Goal: Use online tool/utility: Utilize a website feature to perform a specific function

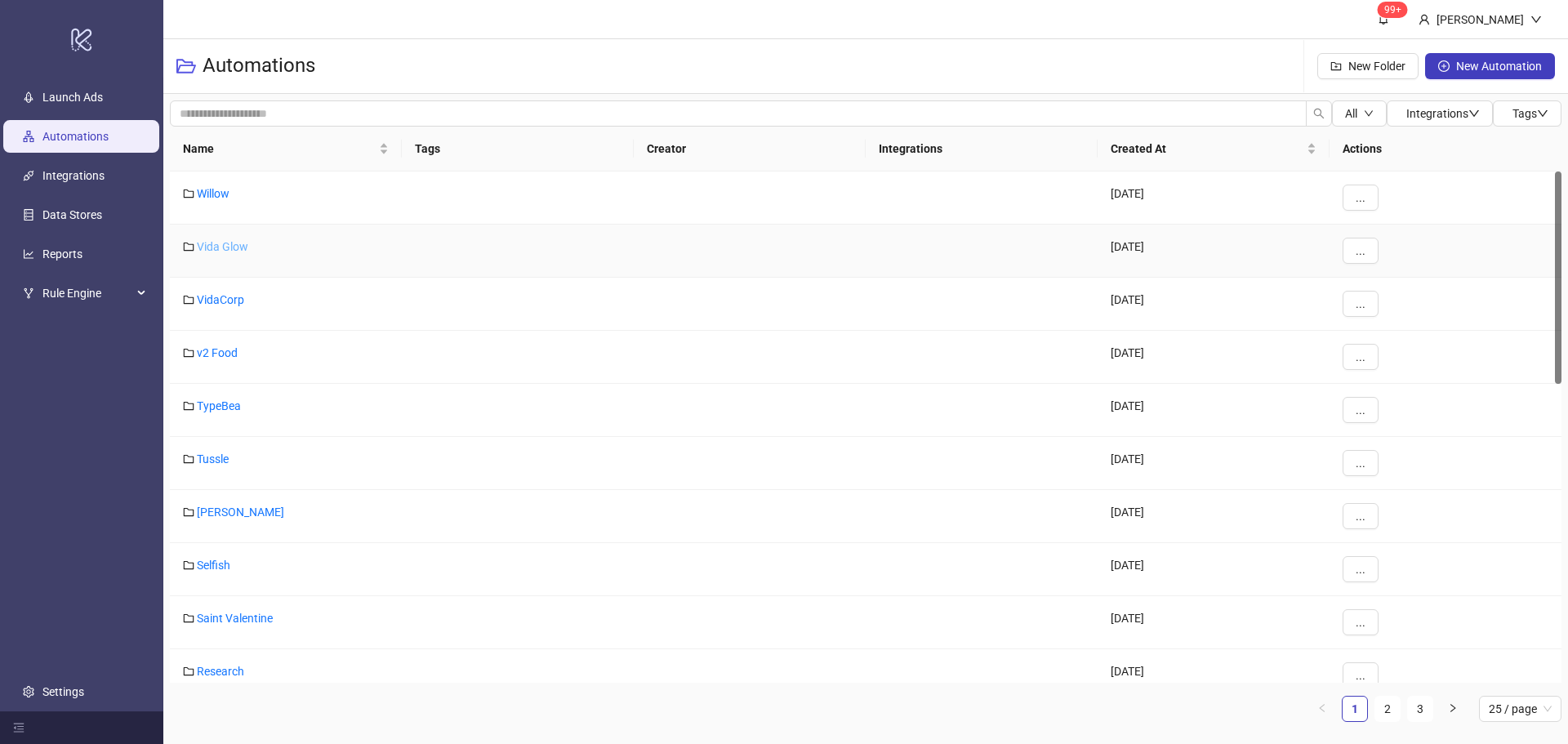
click at [230, 249] on link "Vida Glow" at bounding box center [222, 246] width 52 height 13
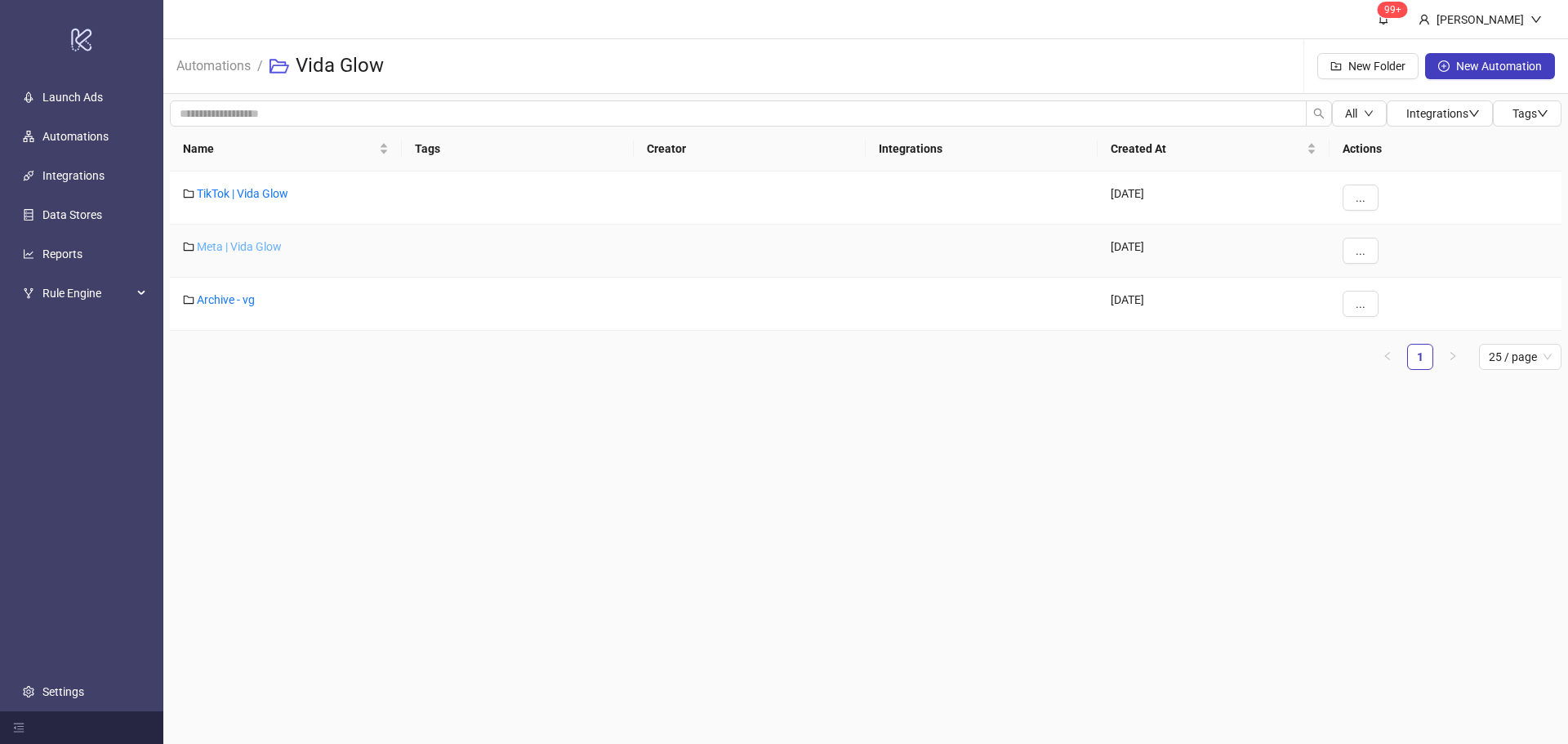
click at [232, 248] on link "Meta | Vida Glow" at bounding box center [239, 246] width 85 height 13
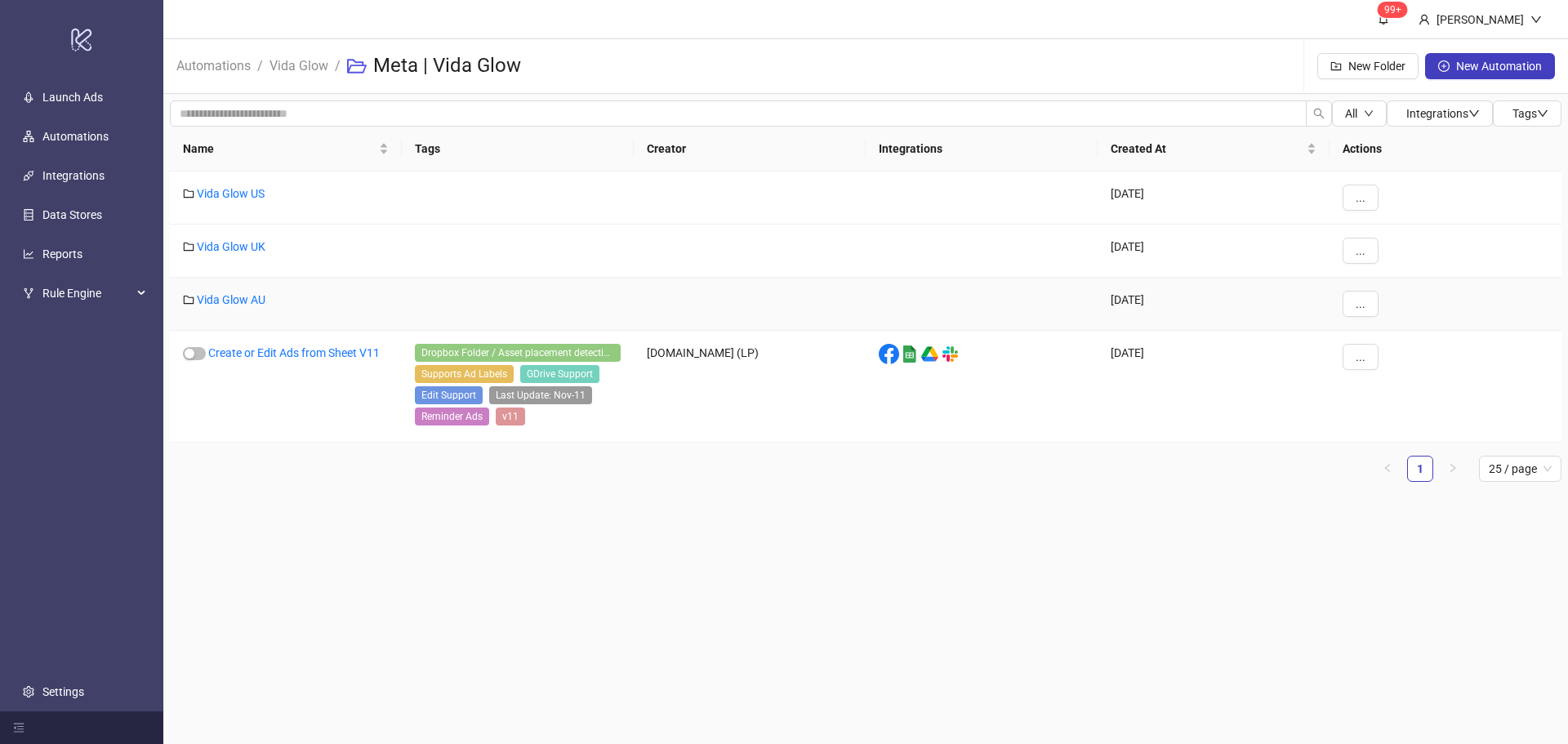
click at [218, 310] on div "Vida Glow AU" at bounding box center [285, 304] width 232 height 53
click at [226, 298] on link "Vida Glow AU" at bounding box center [231, 300] width 68 height 13
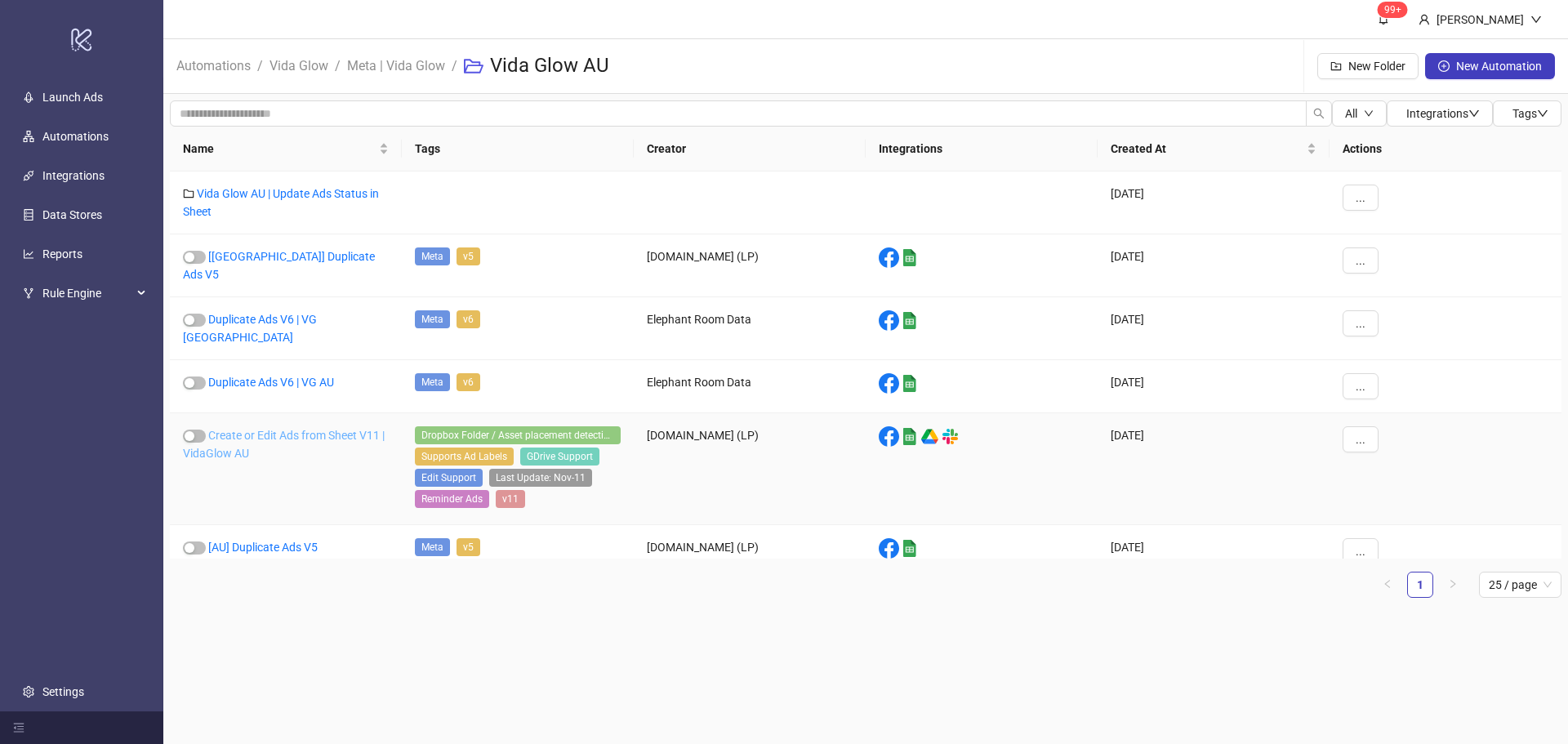
click at [248, 429] on link "Create or Edit Ads from Sheet V11 | VidaGlow AU" at bounding box center [284, 444] width 202 height 31
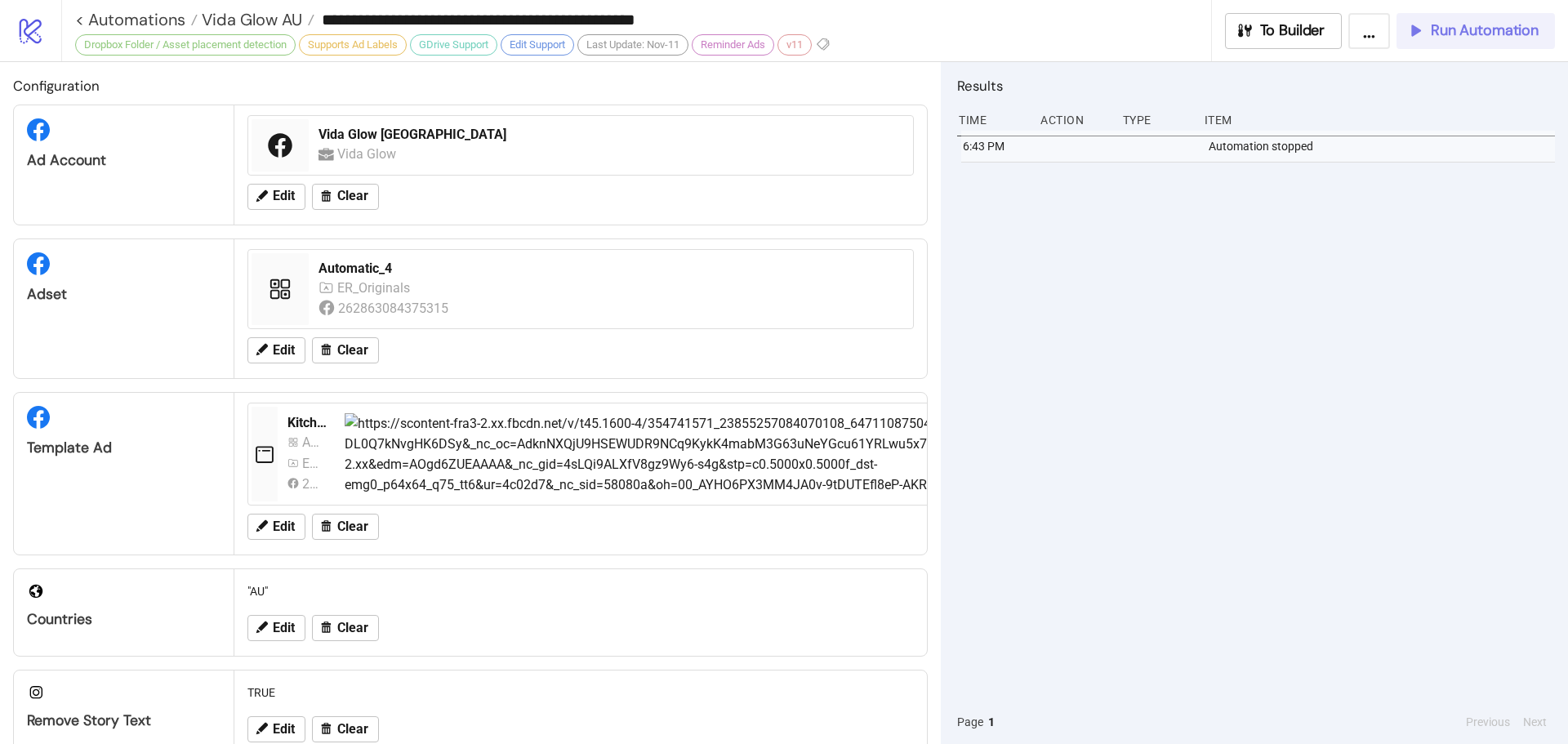
click at [1490, 19] on button "Run Automation" at bounding box center [1475, 31] width 158 height 36
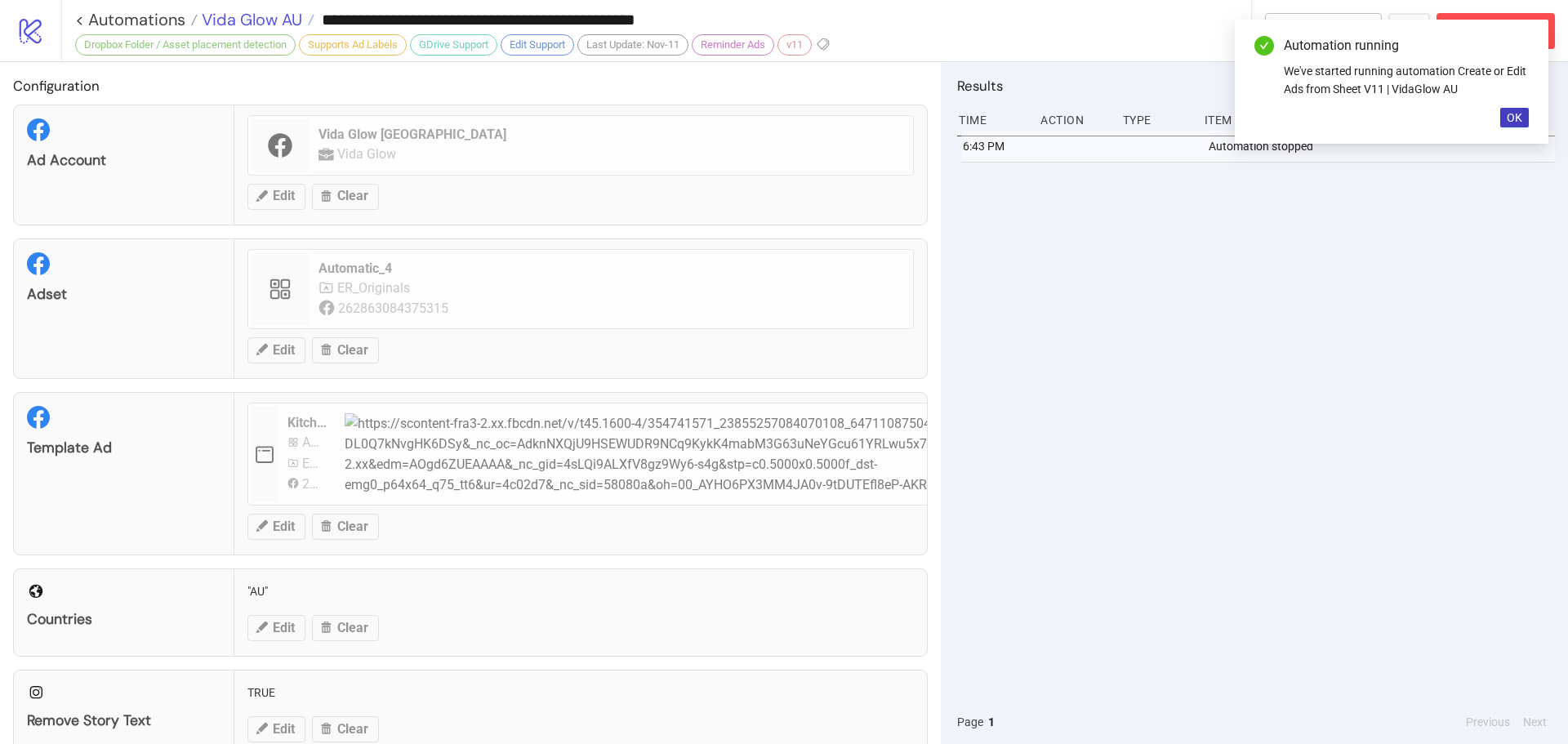
click at [263, 11] on span "Vida Glow AU" at bounding box center [249, 19] width 104 height 21
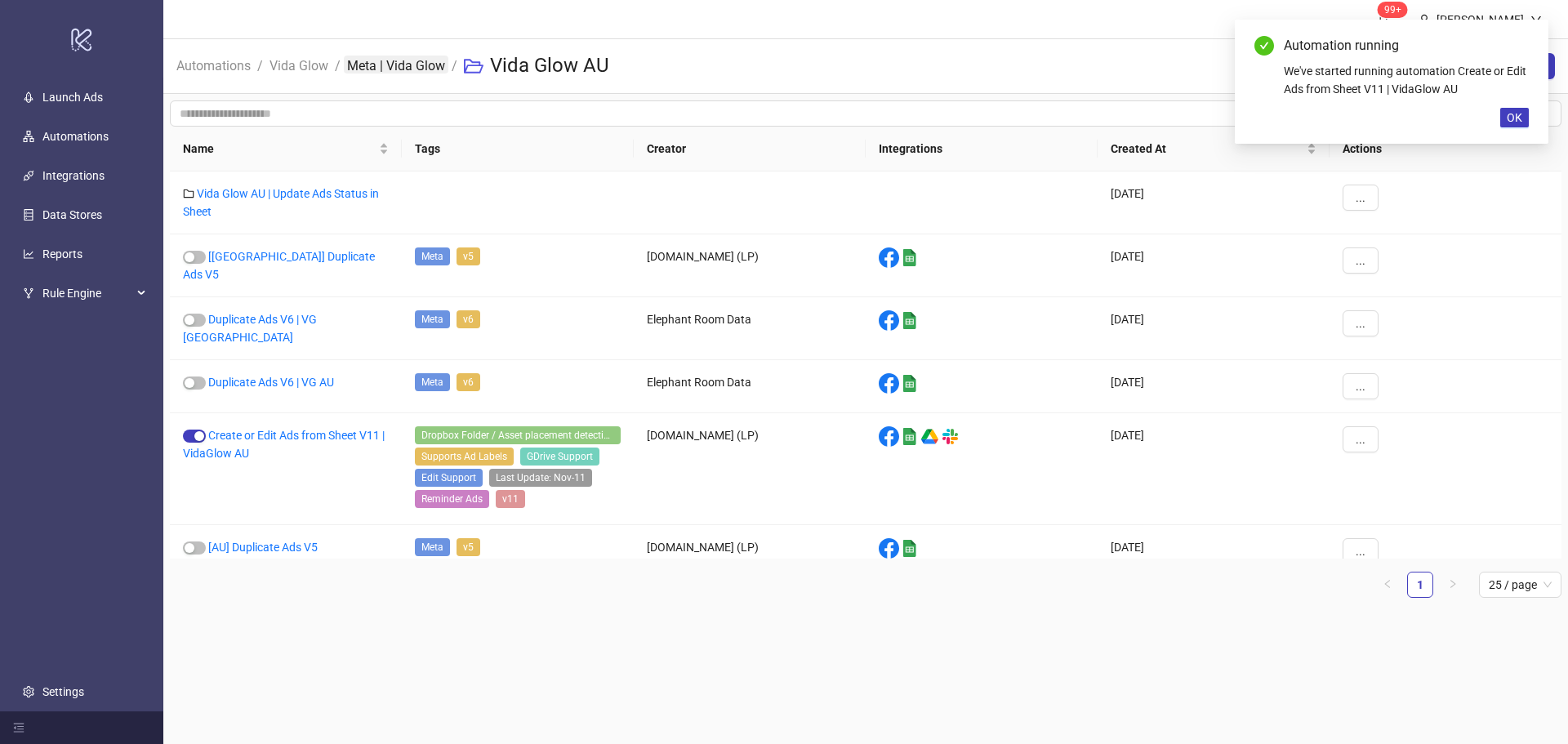
click at [414, 57] on link "Meta | Vida Glow" at bounding box center [396, 64] width 104 height 18
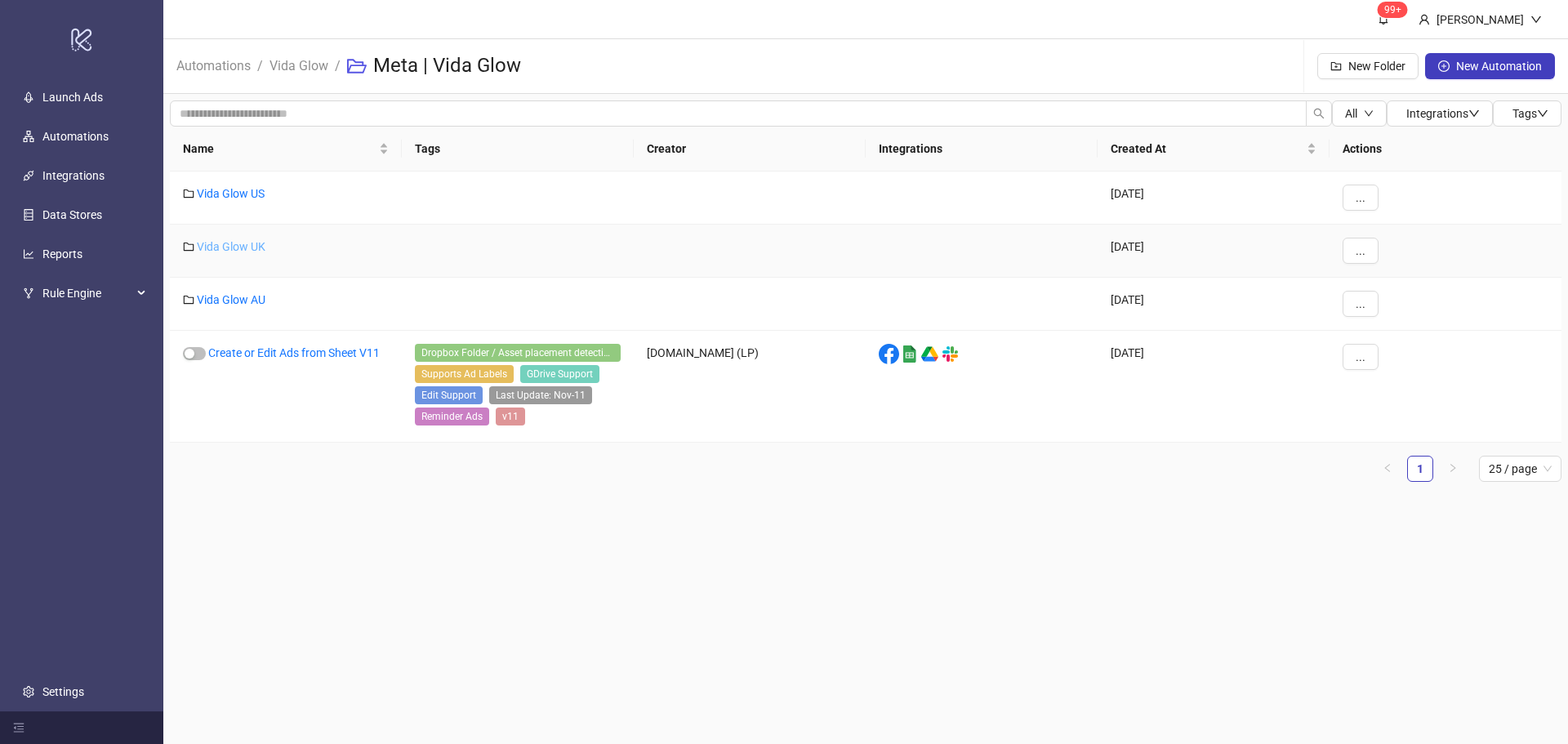
click at [239, 245] on link "Vida Glow UK" at bounding box center [231, 246] width 68 height 13
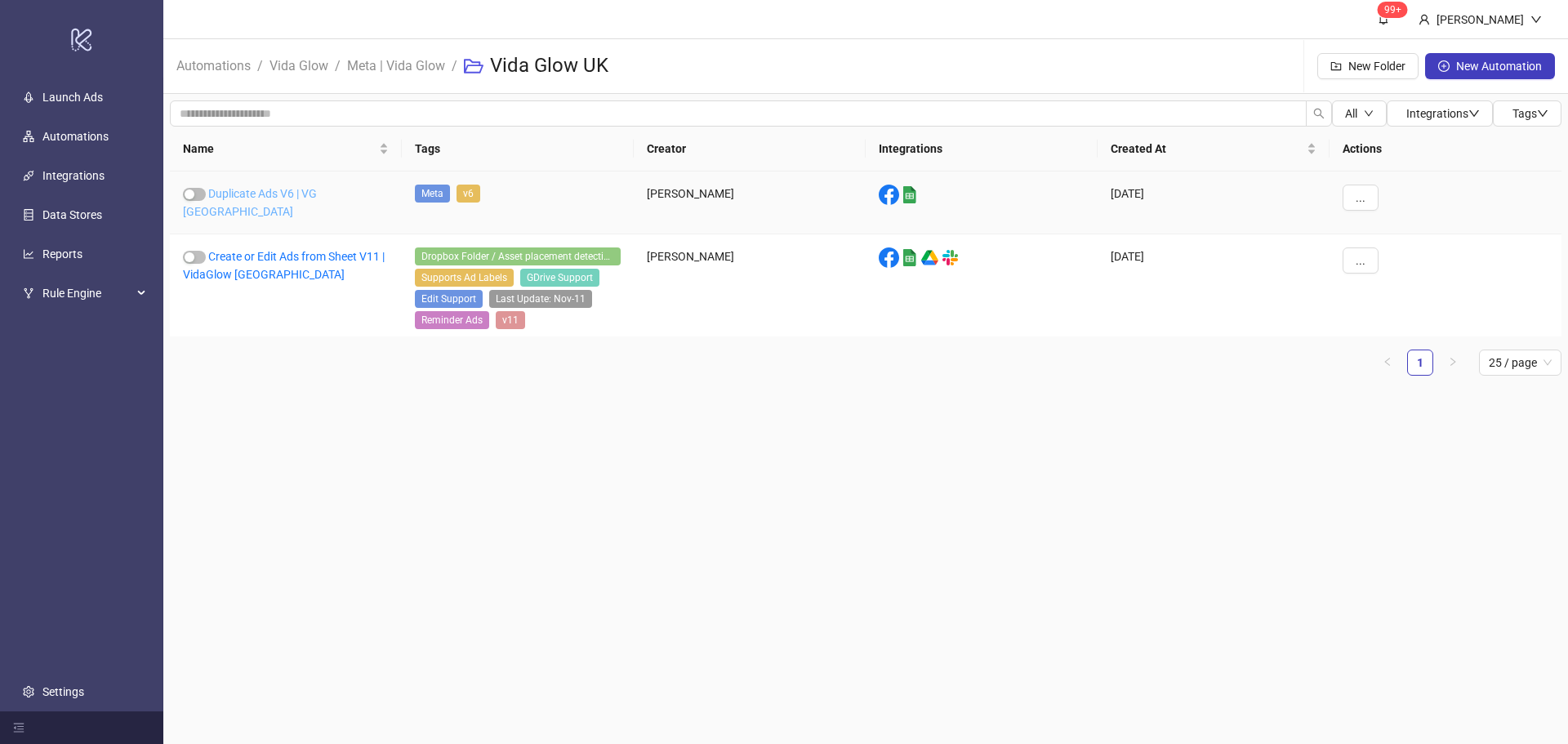
click at [274, 190] on link "Duplicate Ads V6 | VG [GEOGRAPHIC_DATA]" at bounding box center [249, 202] width 134 height 31
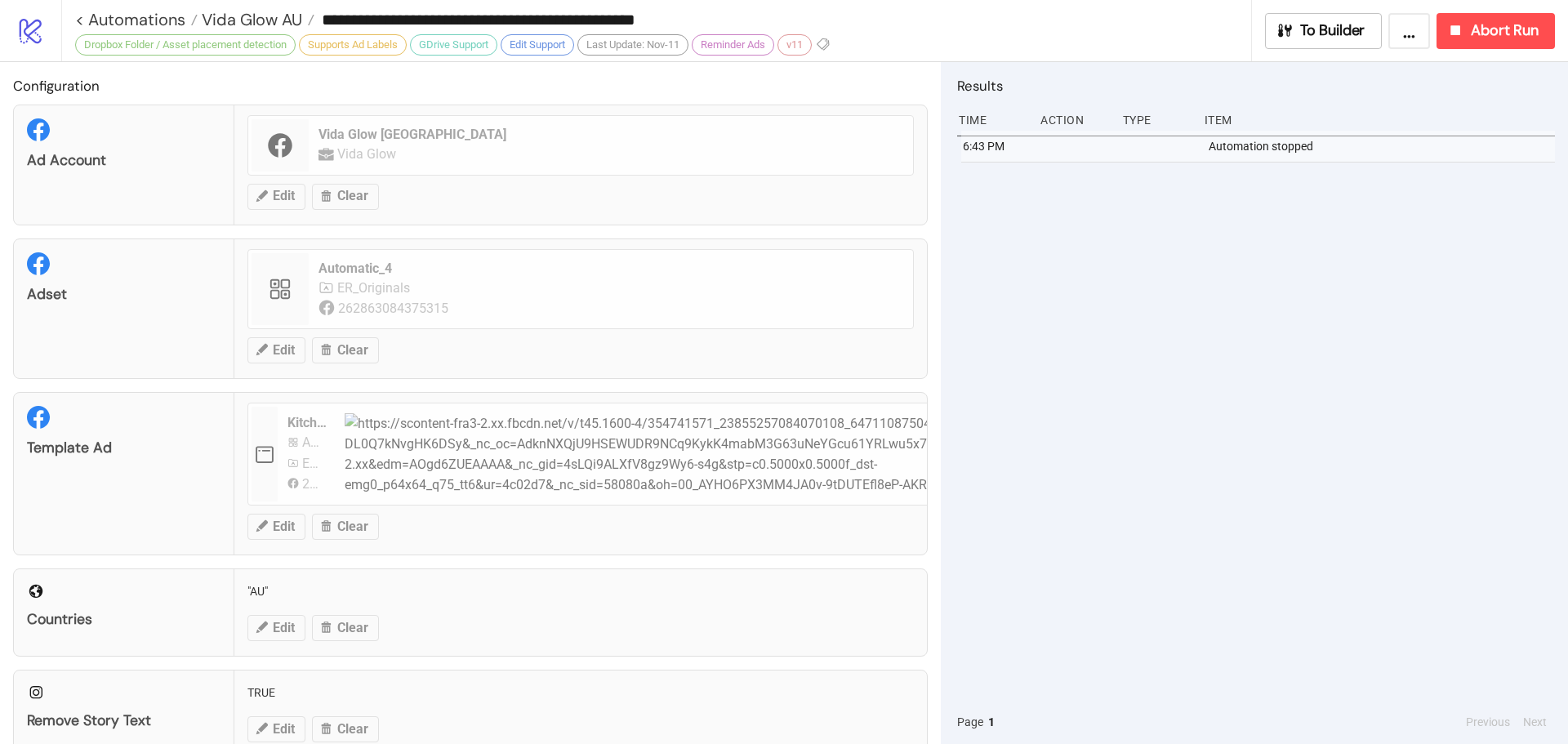
type input "**********"
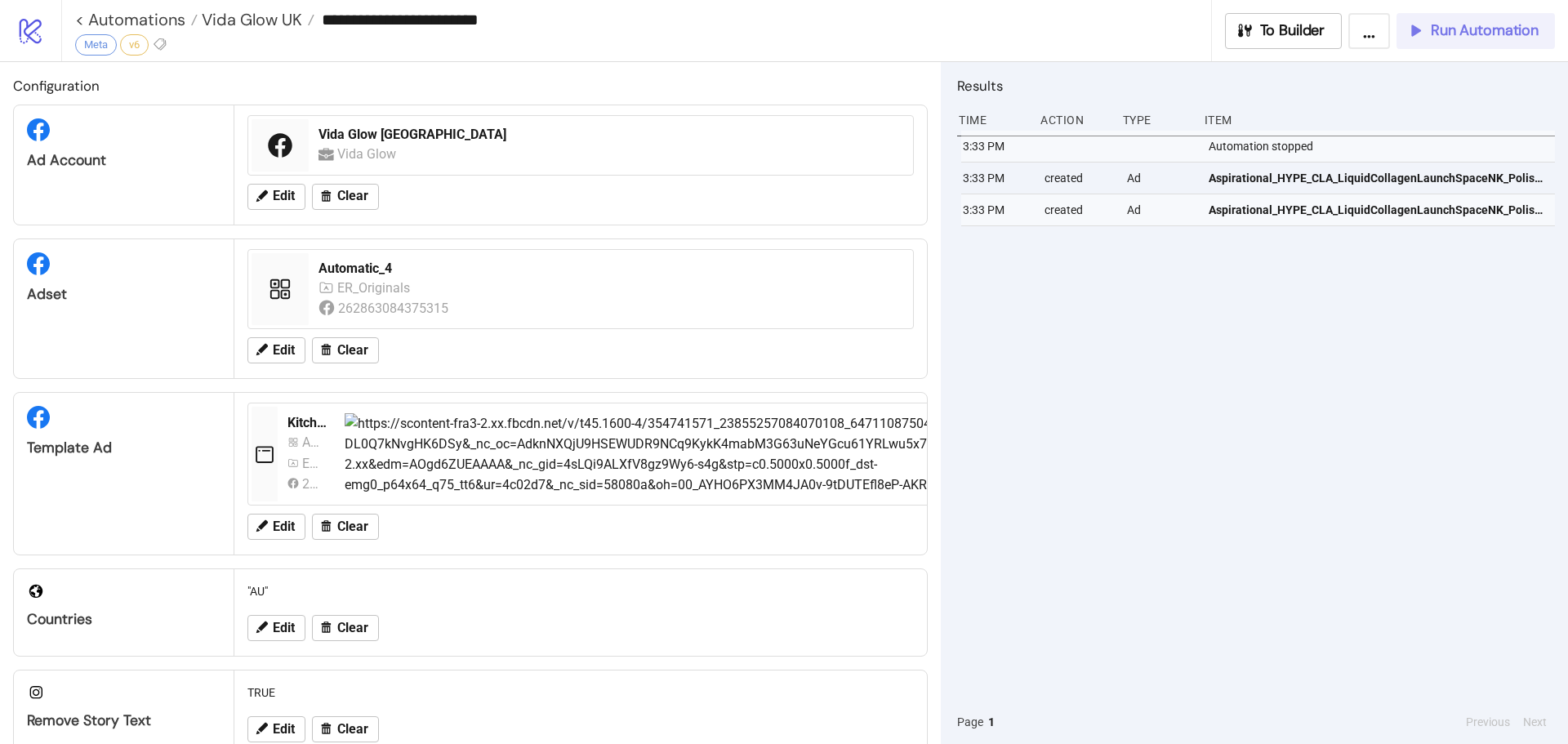
click at [1471, 32] on span "Run Automation" at bounding box center [1485, 30] width 108 height 18
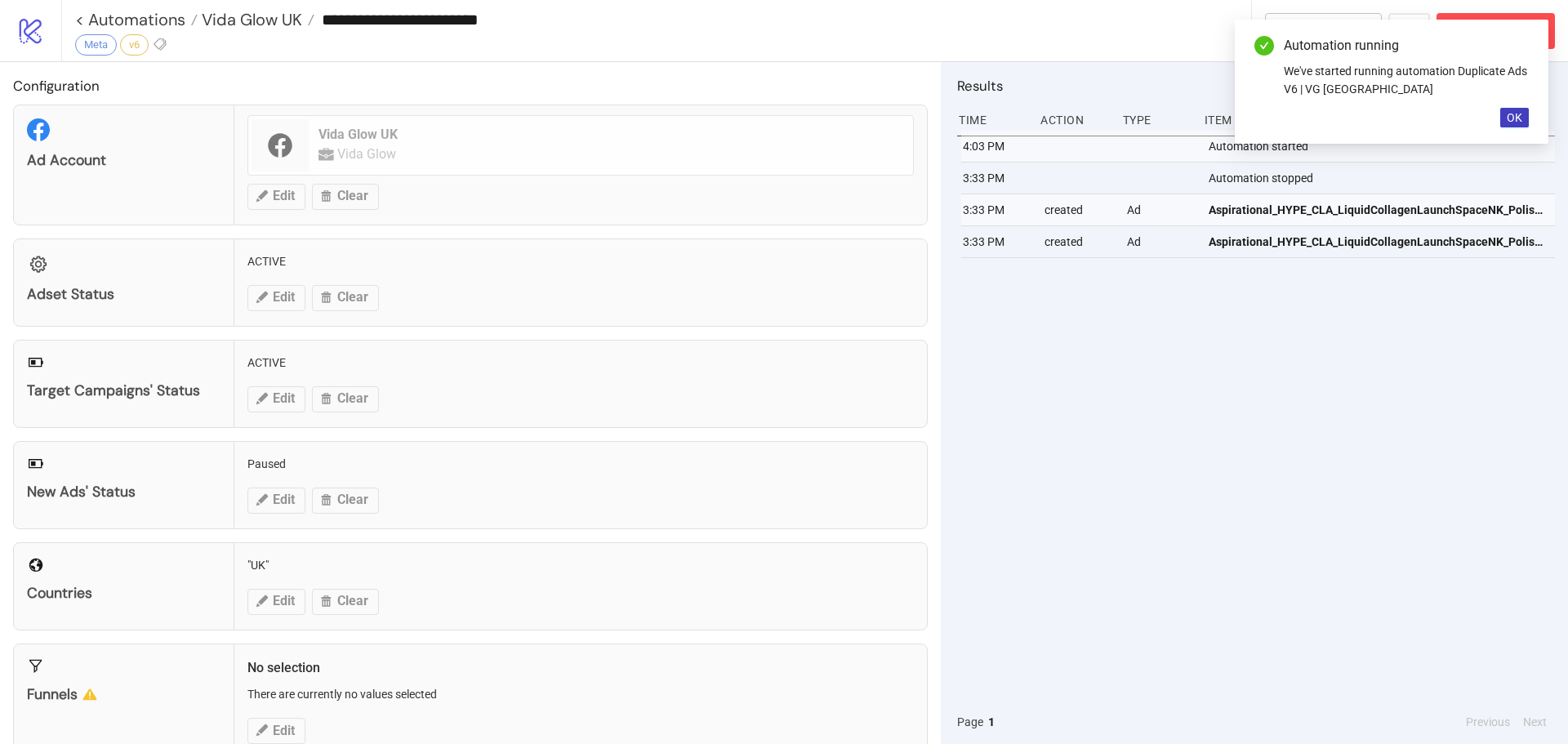
drag, startPoint x: 1518, startPoint y: 116, endPoint x: 1470, endPoint y: 112, distance: 48.2
click at [1517, 116] on span "OK" at bounding box center [1514, 117] width 16 height 13
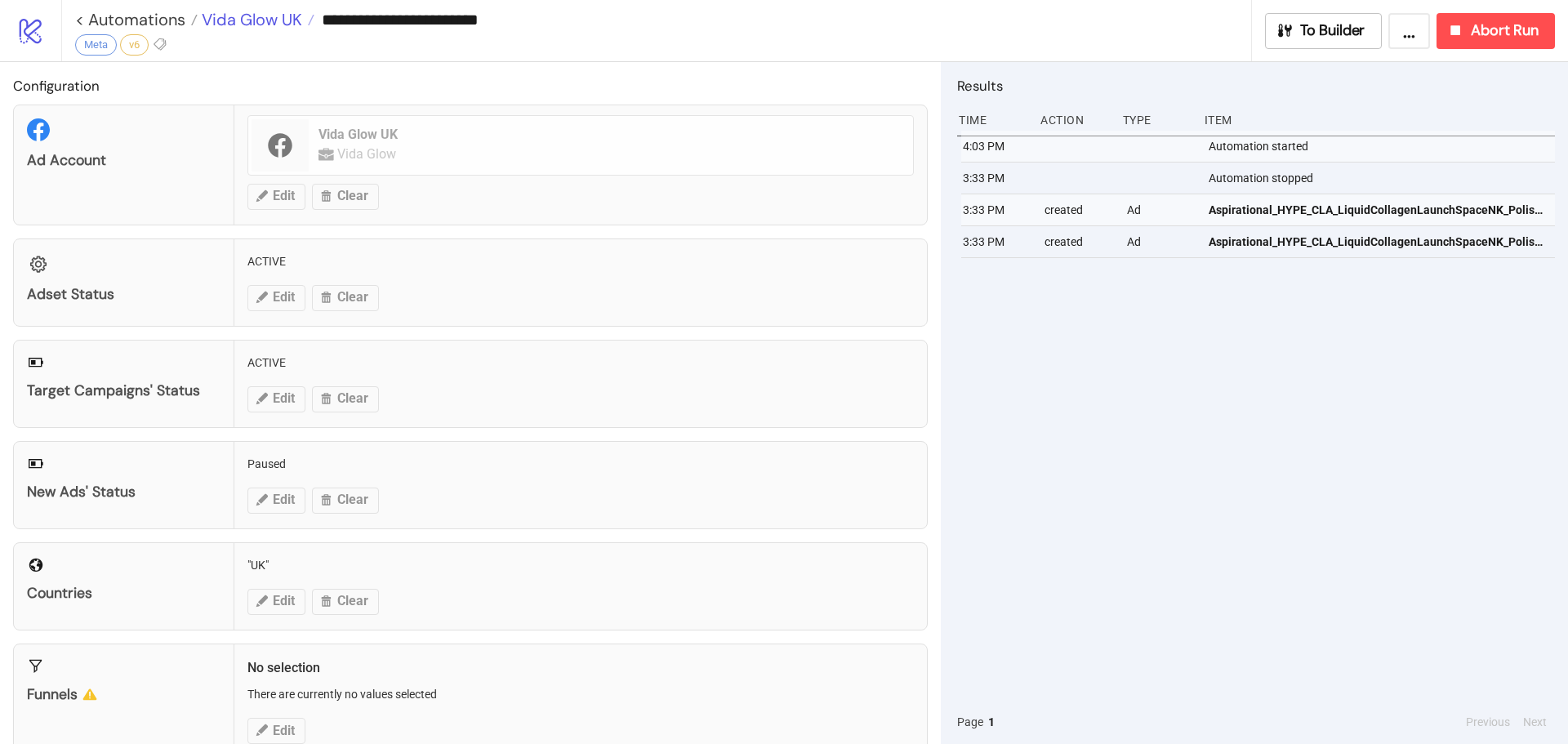
click at [274, 18] on span "Vida Glow UK" at bounding box center [249, 19] width 104 height 21
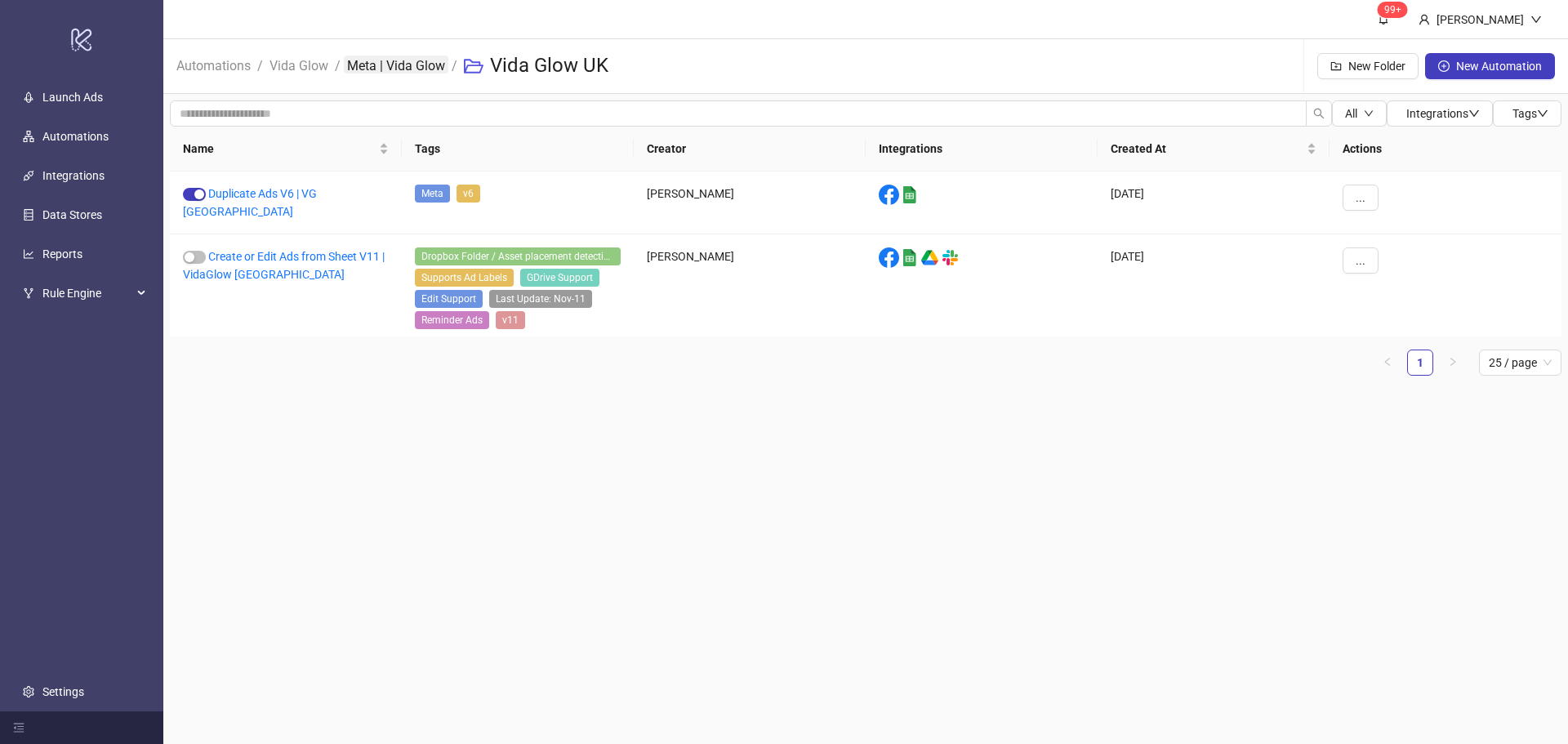
click at [393, 68] on link "Meta | Vida Glow" at bounding box center [396, 64] width 104 height 18
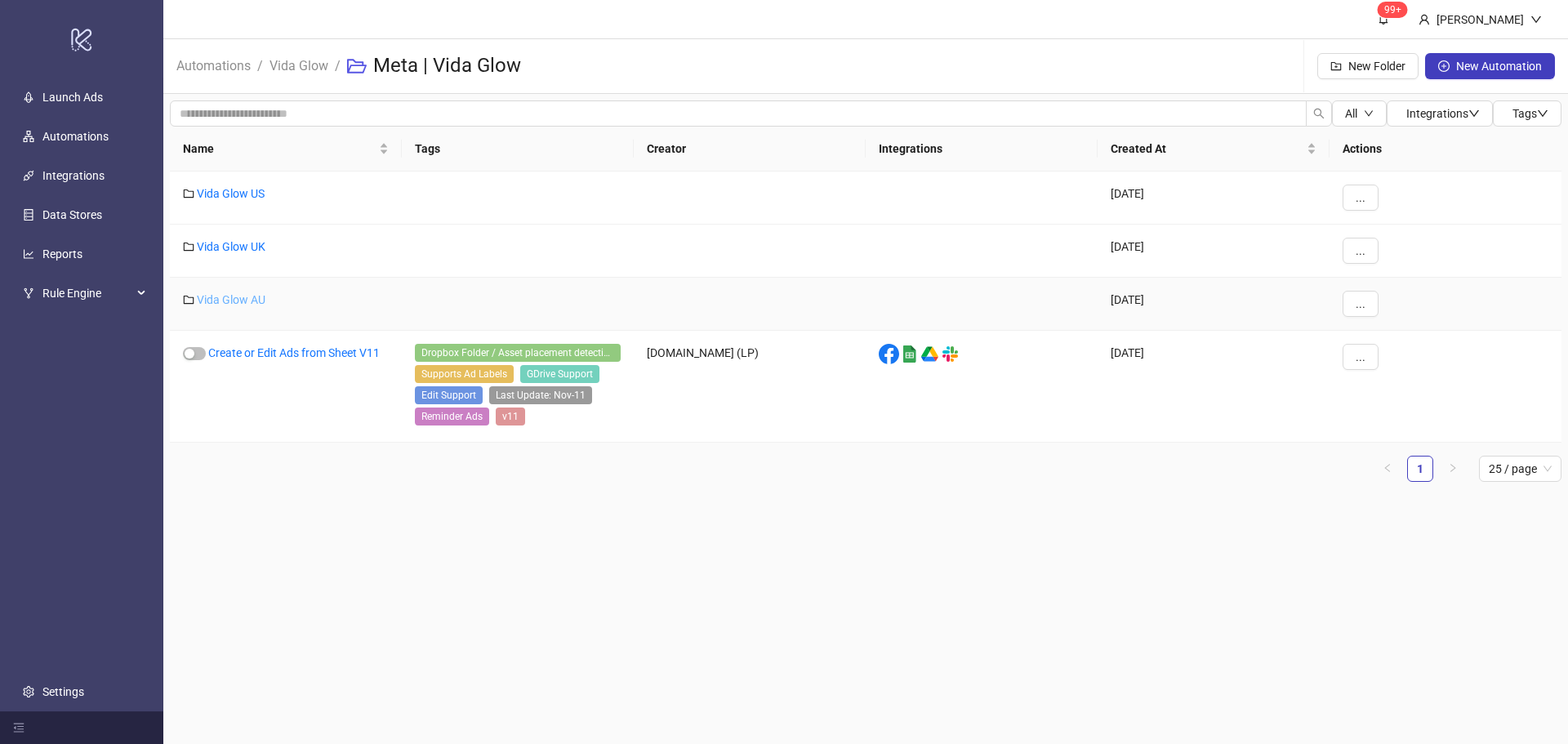
click at [249, 299] on link "Vida Glow AU" at bounding box center [231, 300] width 68 height 13
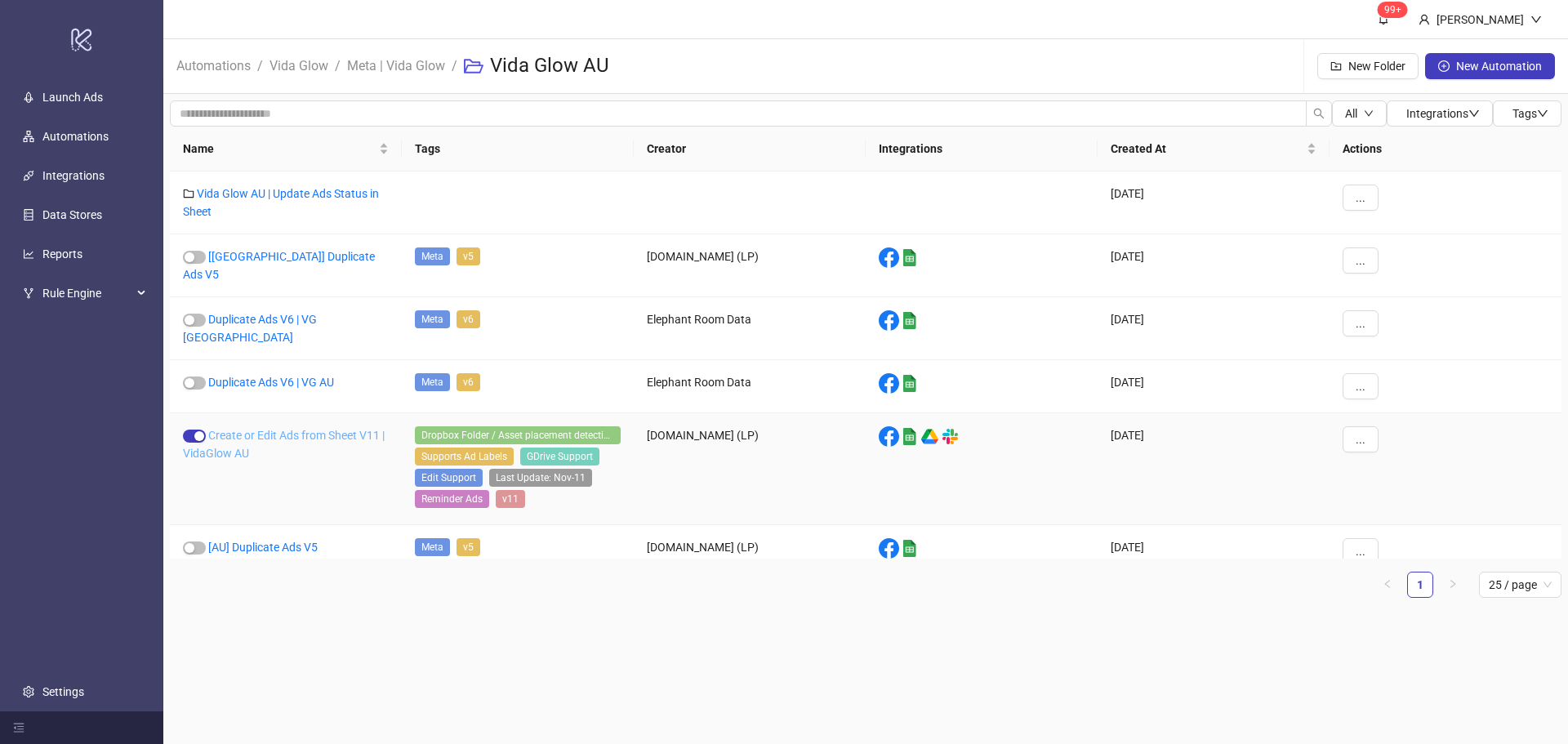
click at [287, 429] on link "Create or Edit Ads from Sheet V11 | VidaGlow AU" at bounding box center [284, 444] width 202 height 31
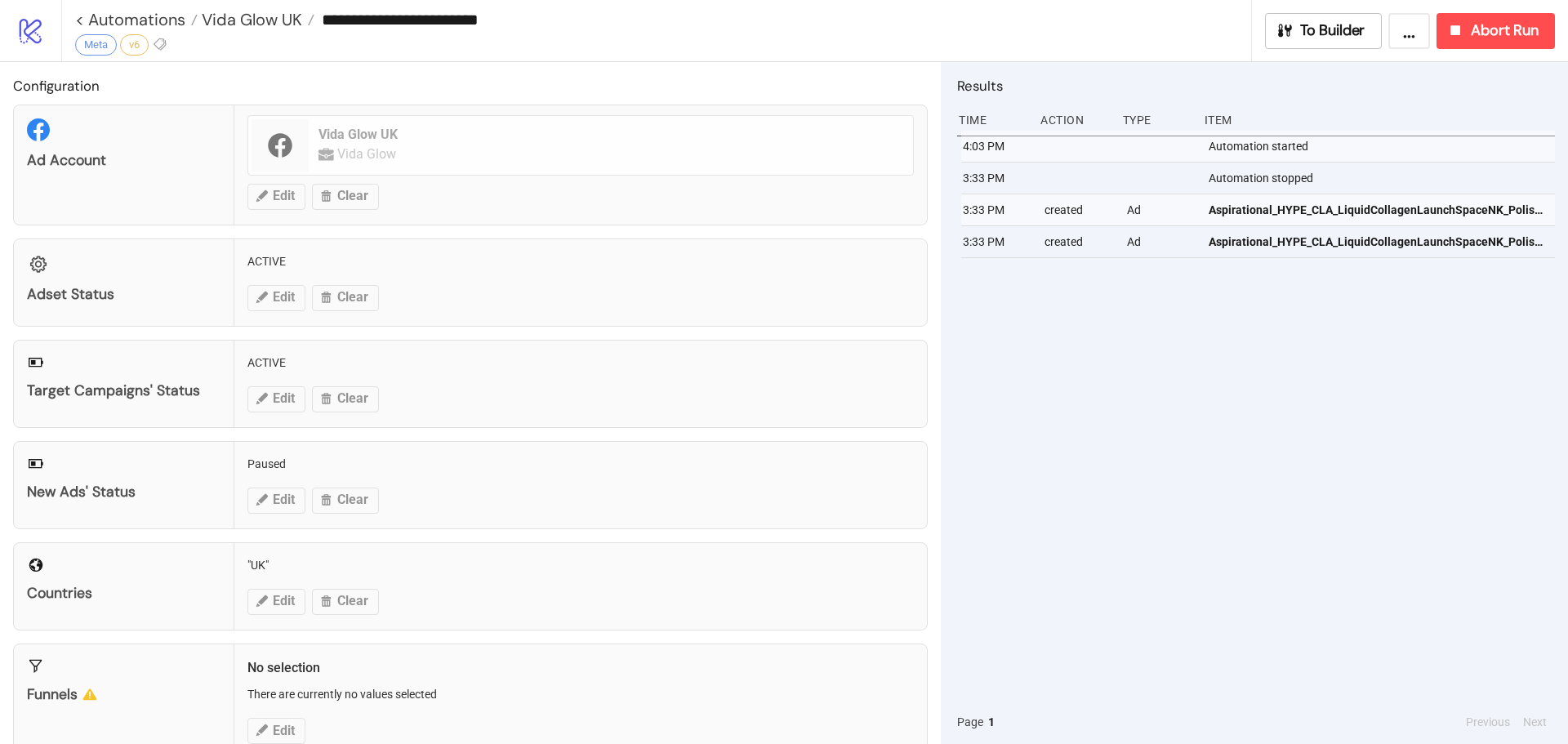
type input "**********"
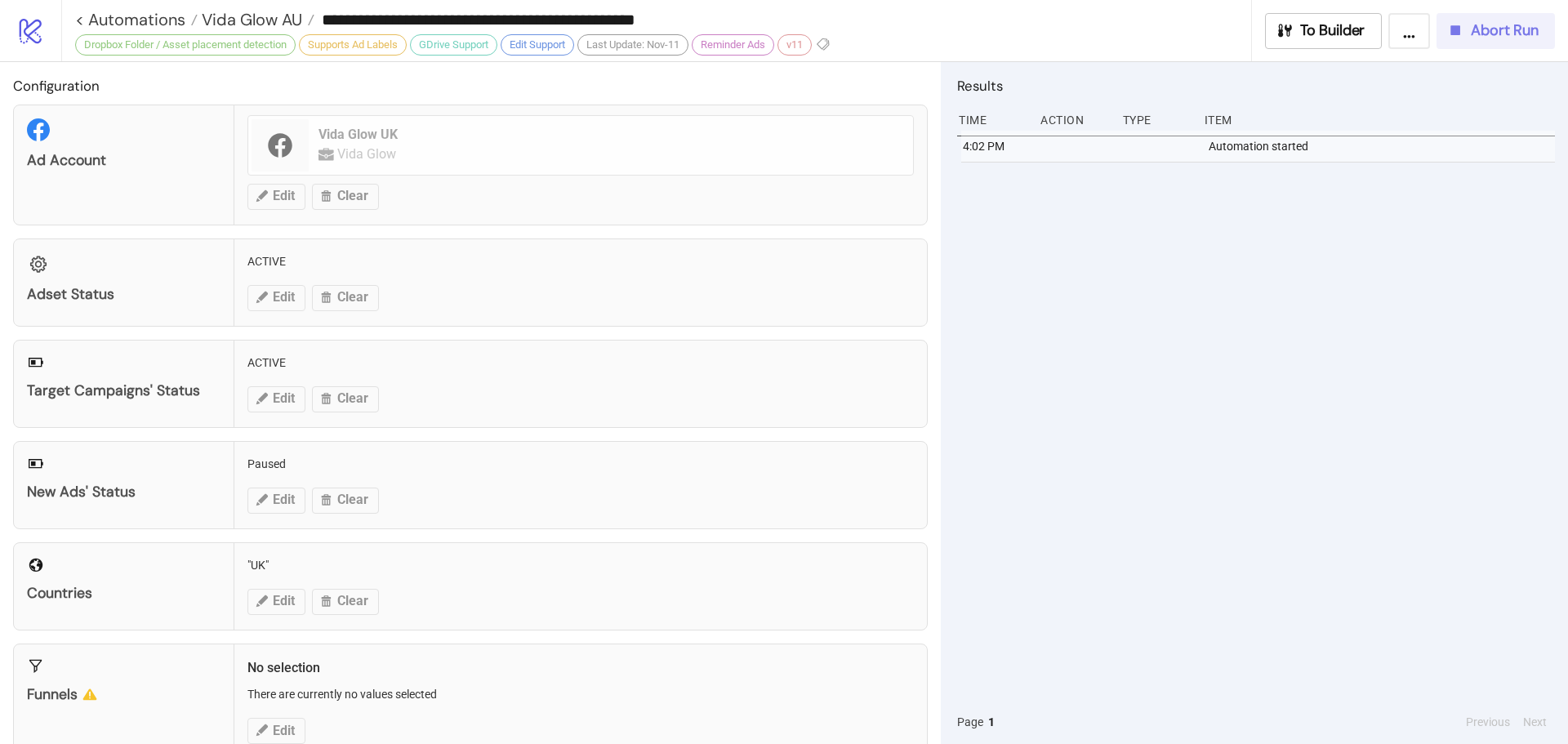
click at [1464, 24] on icon "button" at bounding box center [1455, 30] width 18 height 18
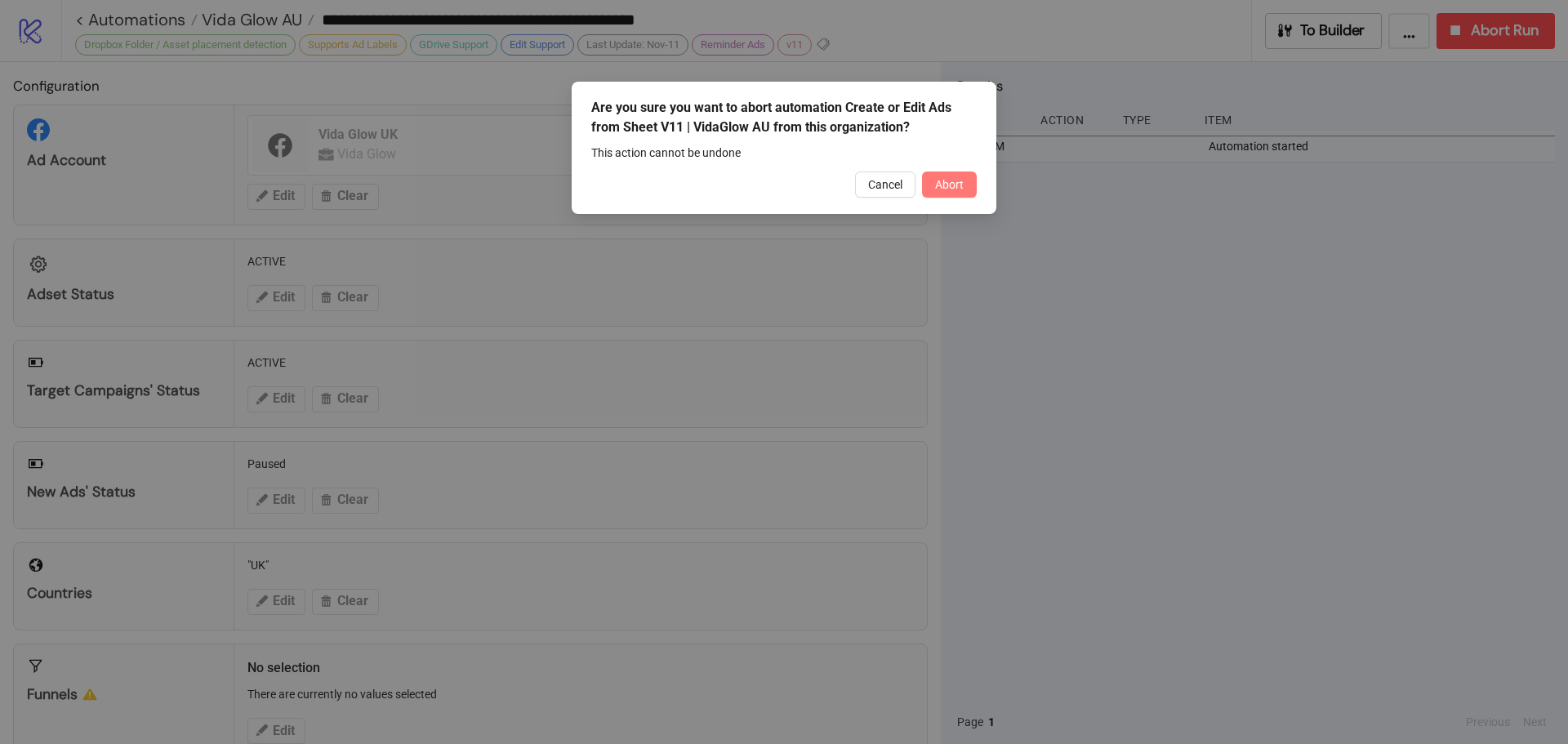
click at [964, 178] on button "Abort" at bounding box center [949, 184] width 54 height 26
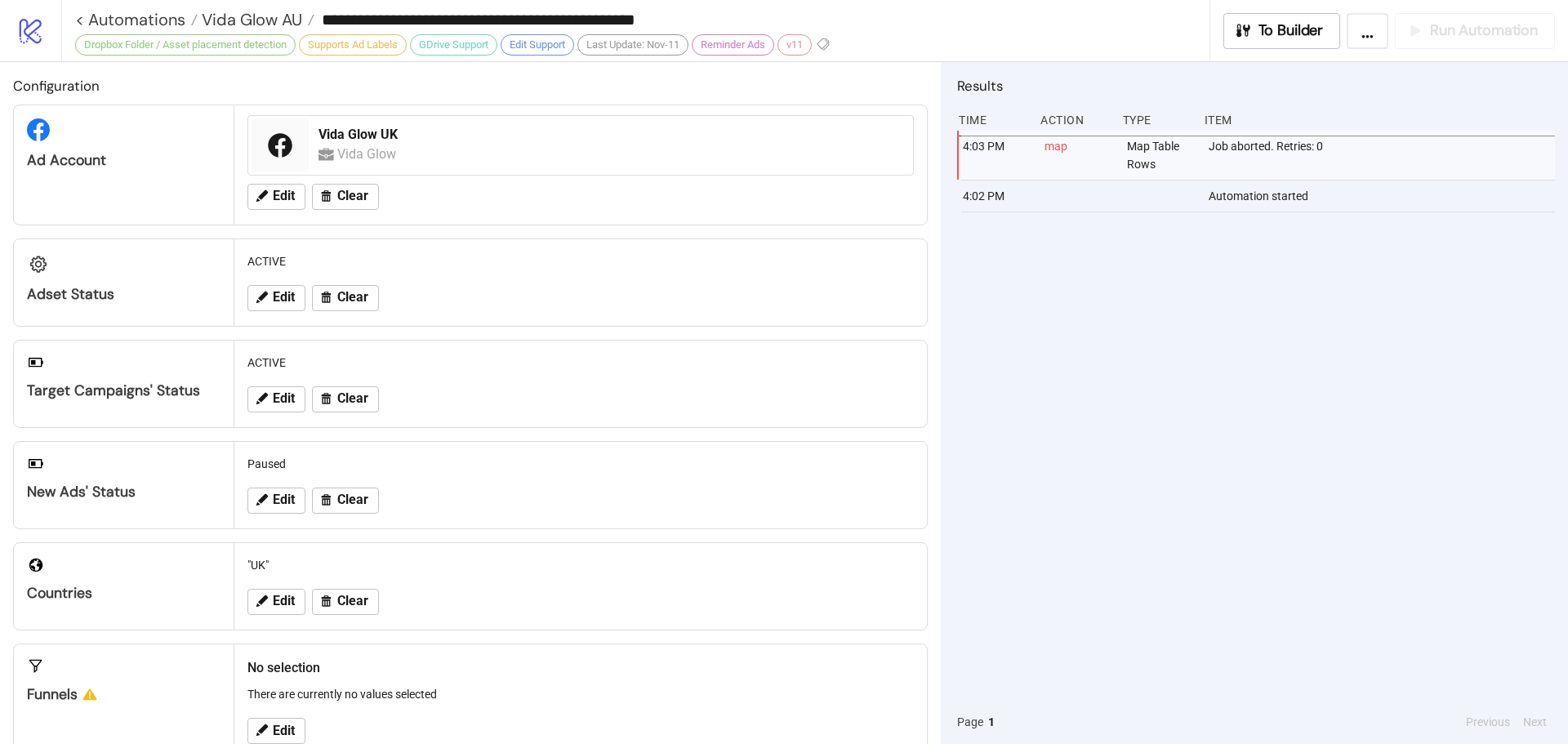
click at [259, 6] on div "**********" at bounding box center [643, 19] width 1134 height 40
click at [259, 11] on span "Vida Glow AU" at bounding box center [249, 19] width 104 height 21
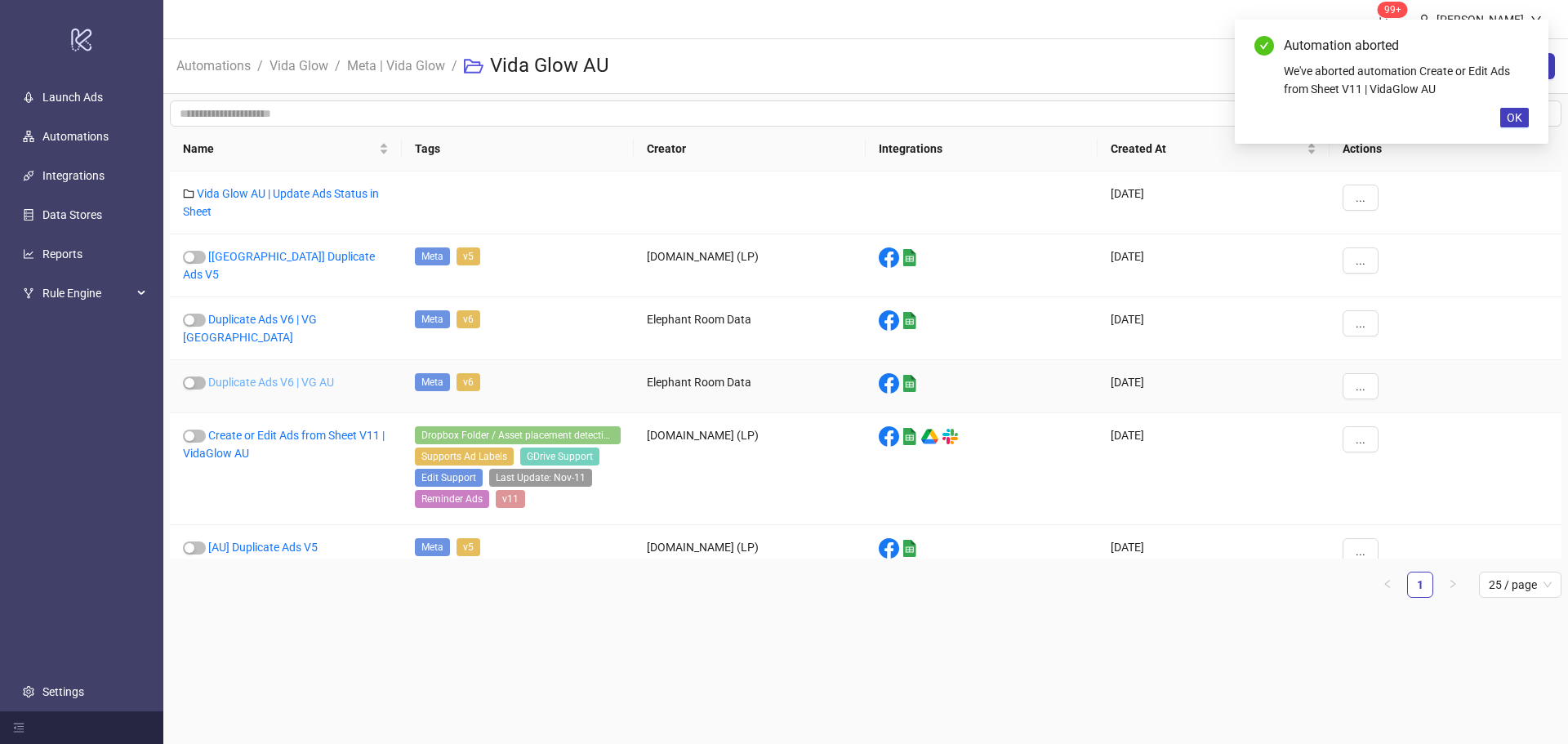
click at [282, 376] on link "Duplicate Ads V6 | VG AU" at bounding box center [270, 382] width 126 height 13
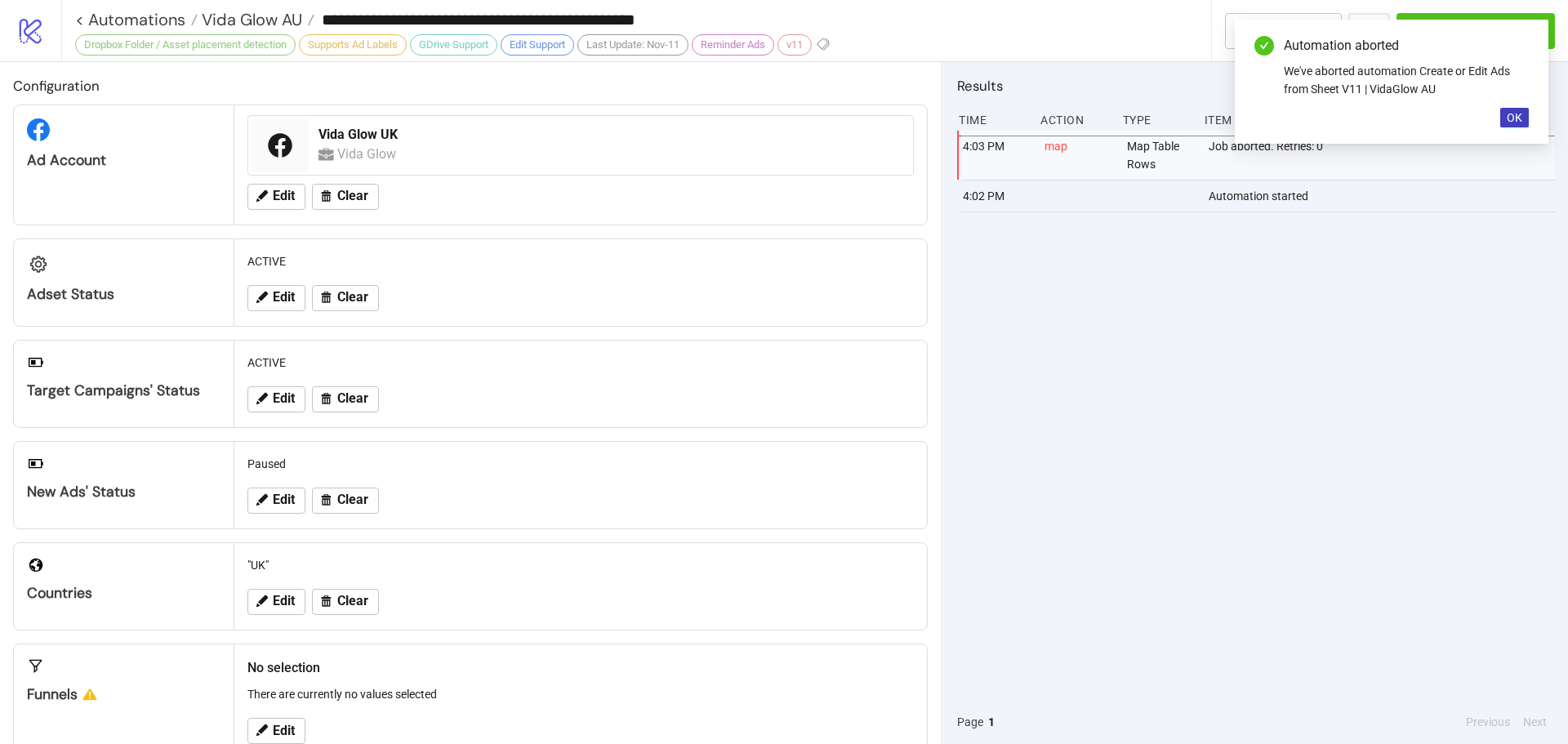
type input "**********"
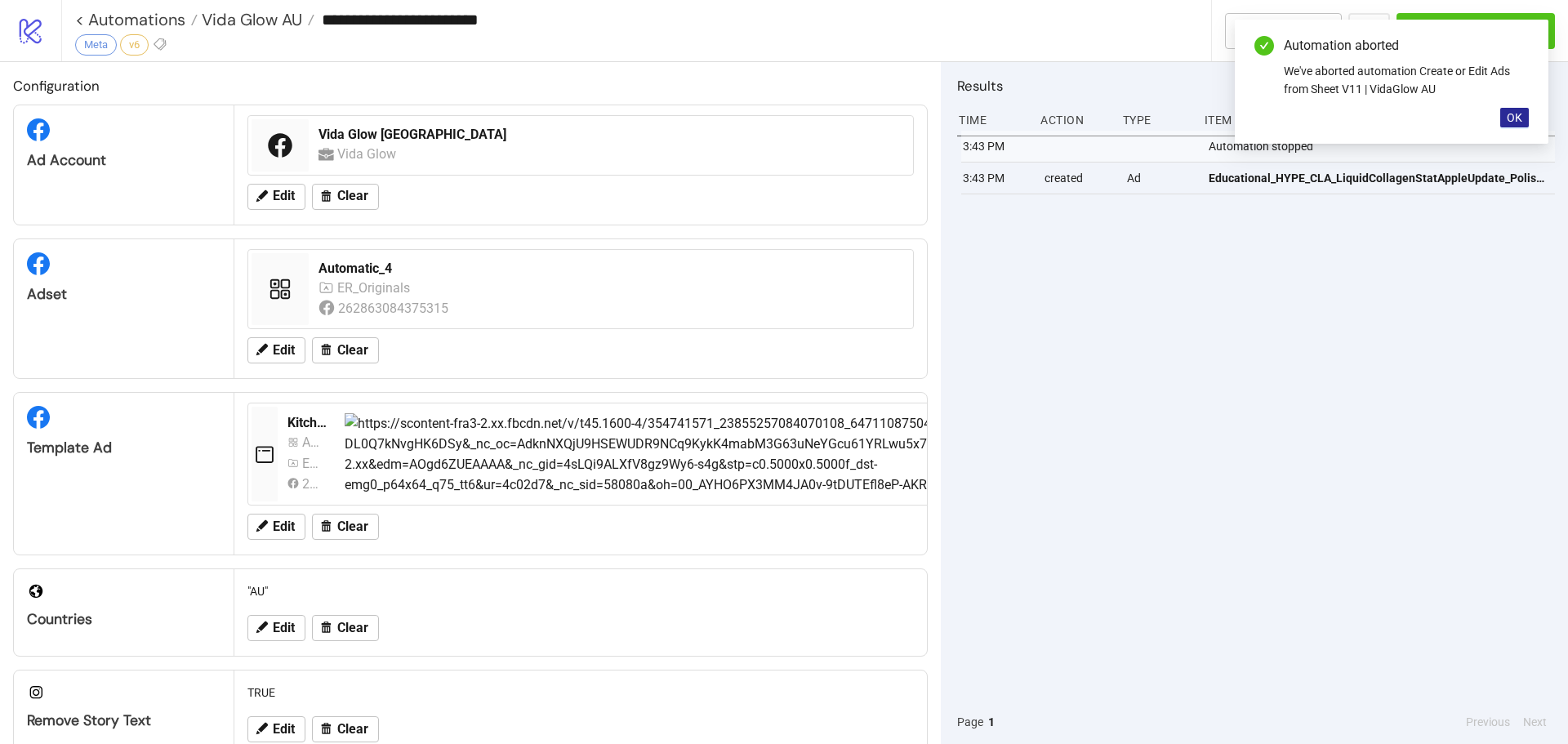
click at [1512, 118] on span "OK" at bounding box center [1514, 117] width 16 height 13
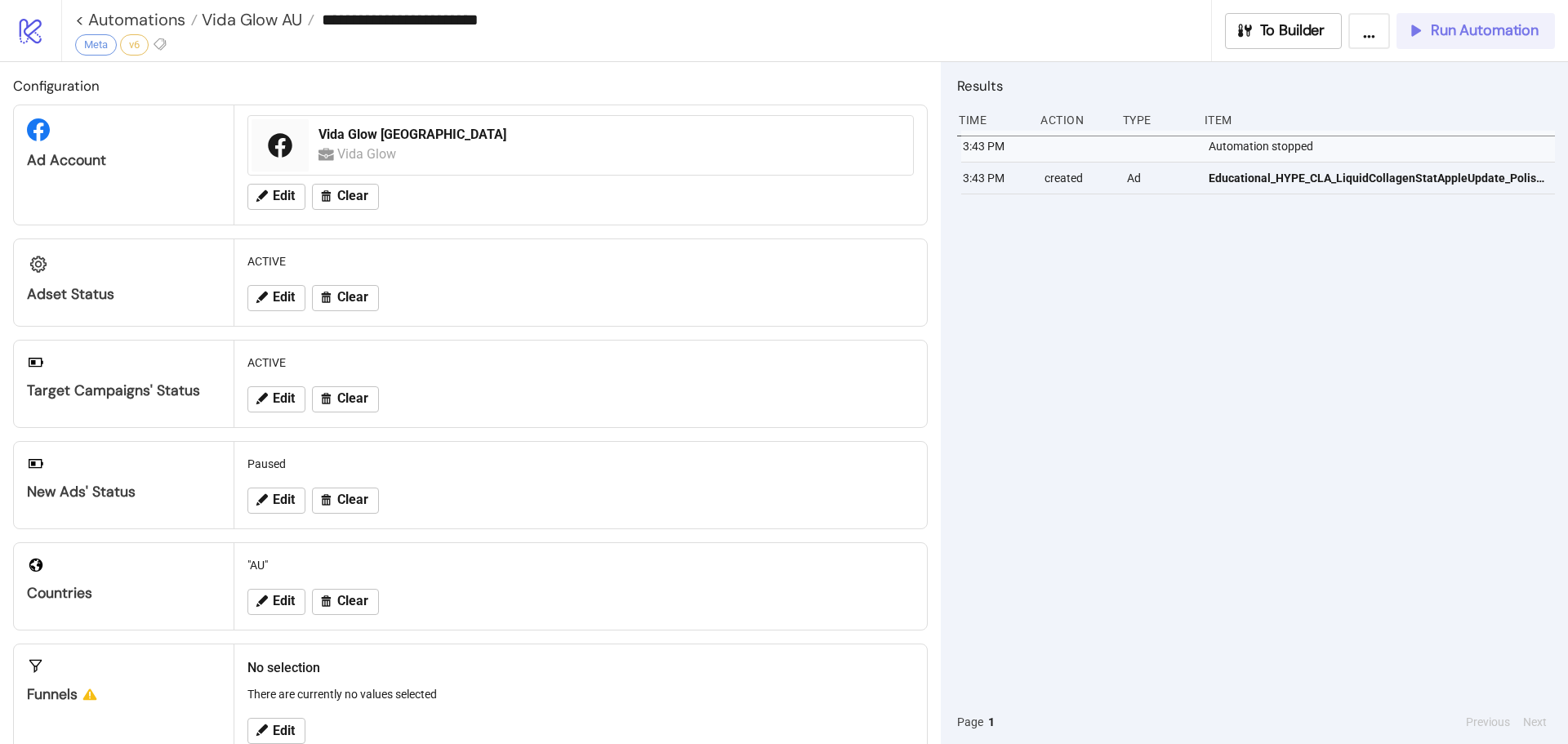
click at [1503, 25] on span "Run Automation" at bounding box center [1485, 30] width 108 height 18
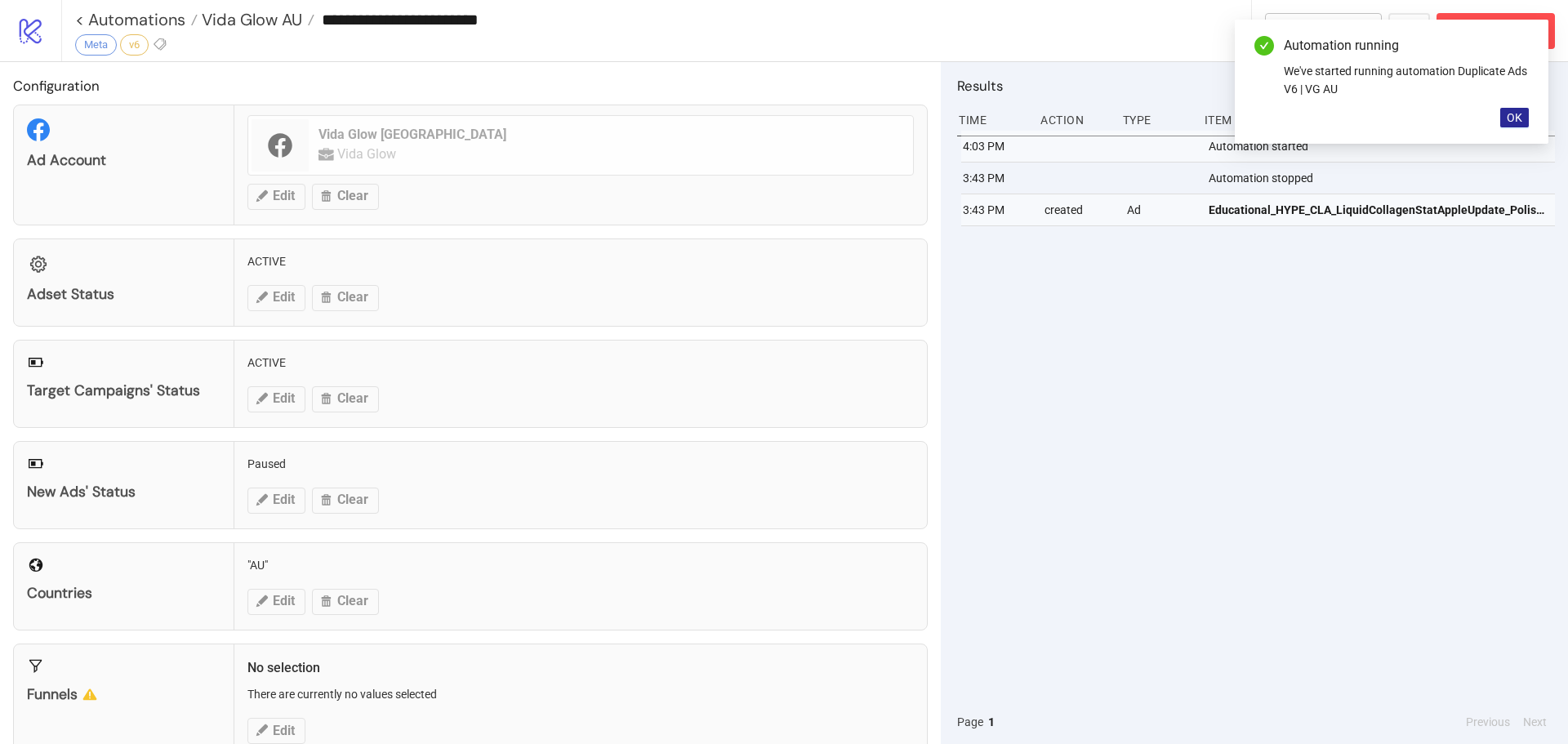
click at [1520, 114] on span "OK" at bounding box center [1514, 117] width 16 height 13
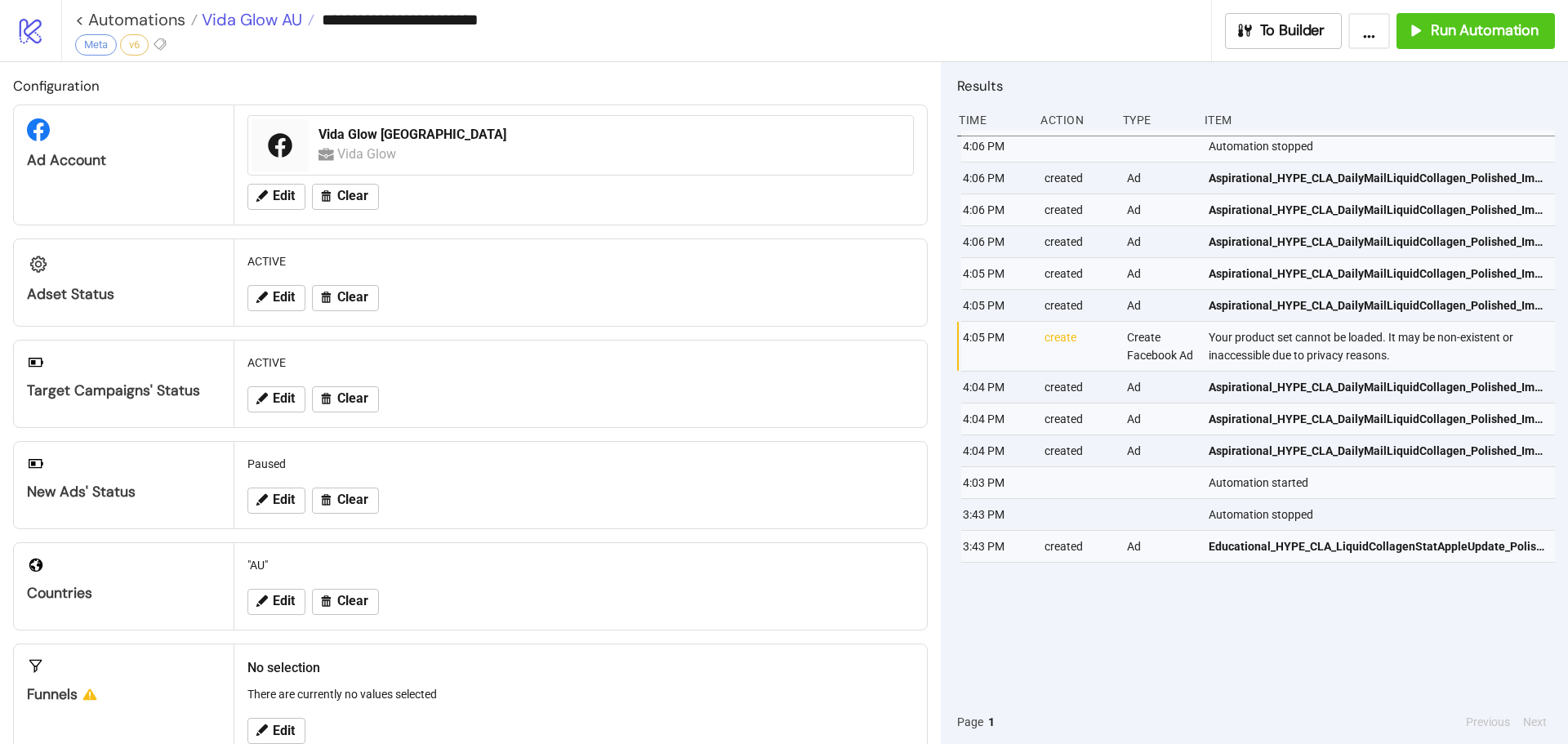
click at [262, 18] on span "Vida Glow AU" at bounding box center [249, 19] width 104 height 21
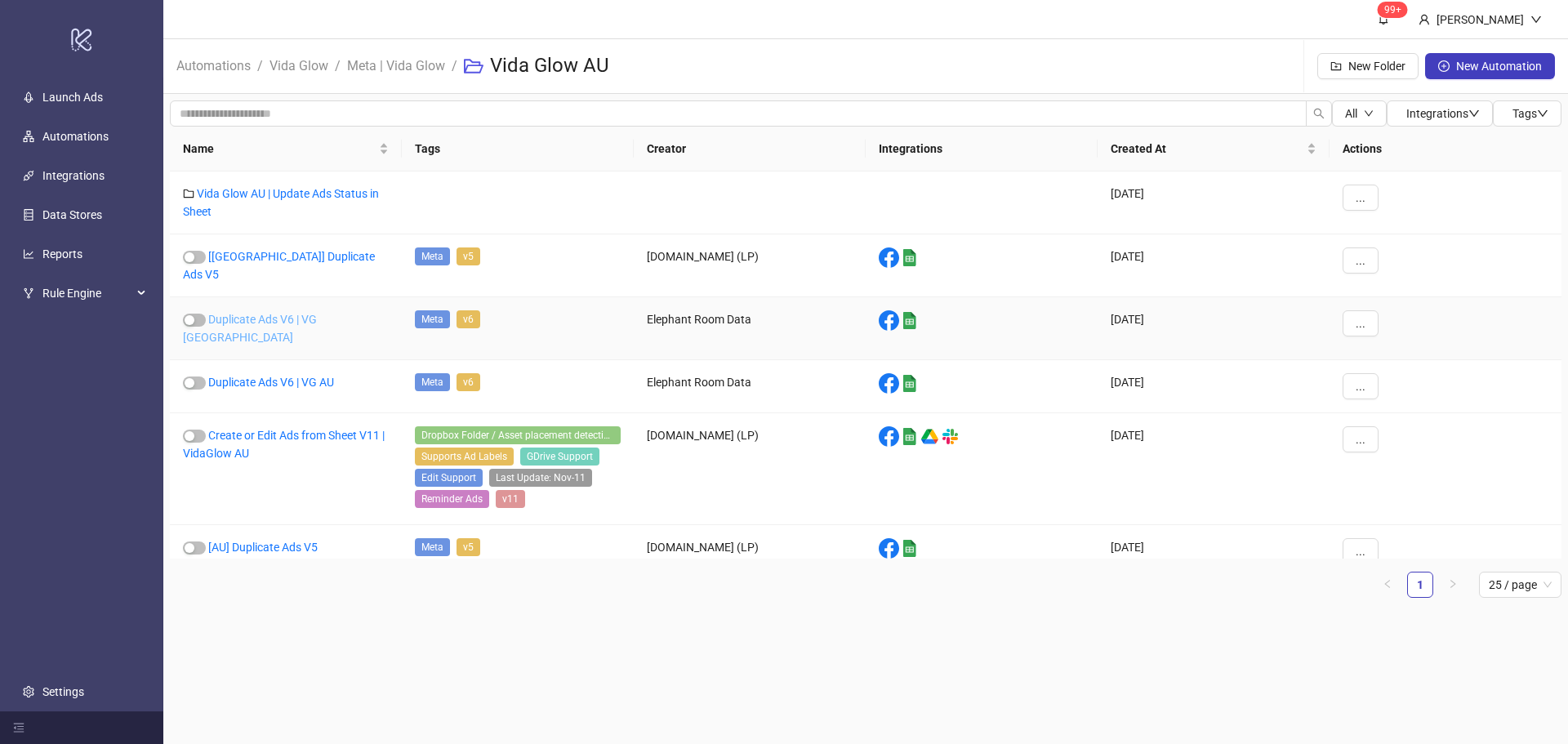
click at [295, 313] on link "Duplicate Ads V6 | VG [GEOGRAPHIC_DATA]" at bounding box center [249, 328] width 134 height 31
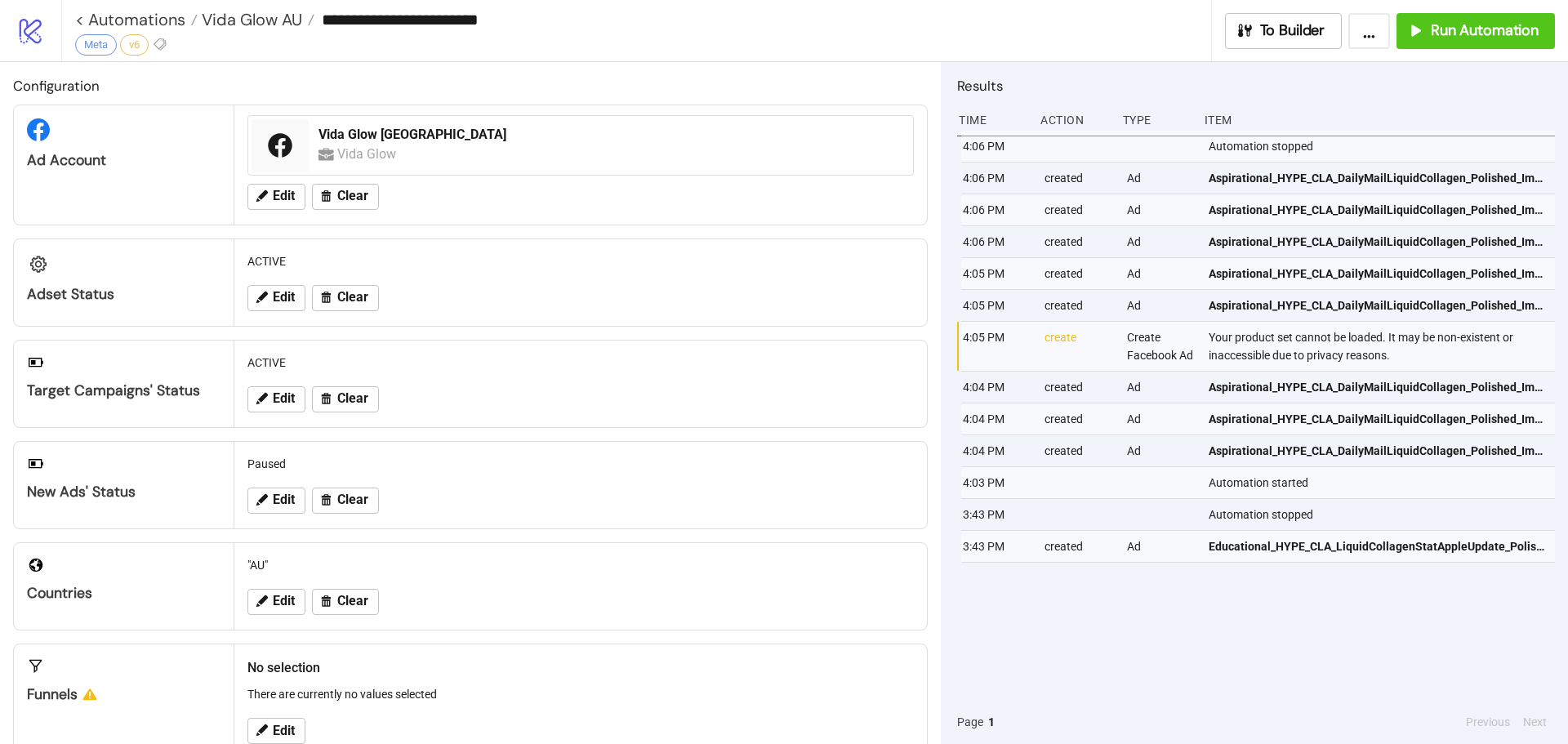
type input "**********"
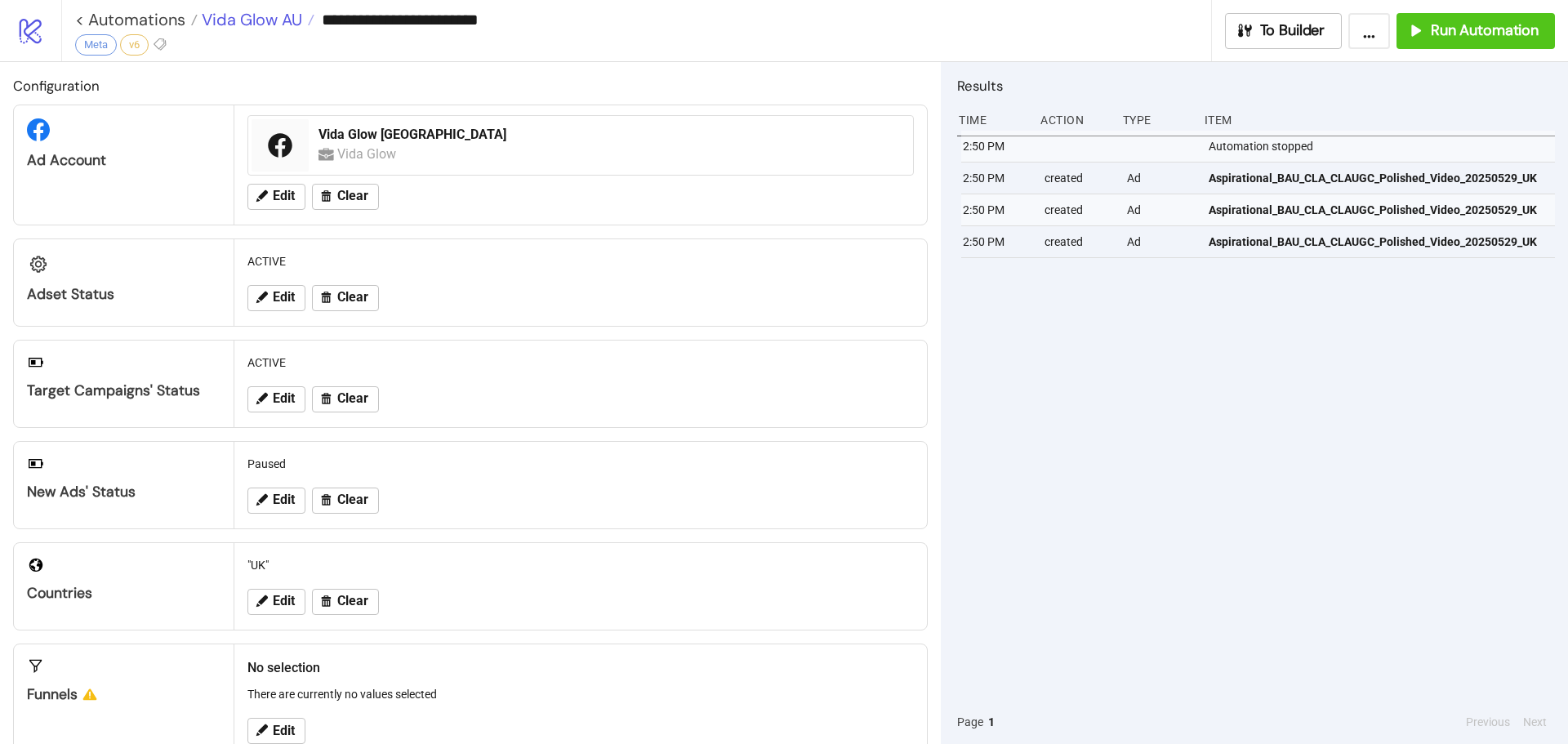
click at [232, 25] on span "Vida Glow AU" at bounding box center [249, 19] width 104 height 21
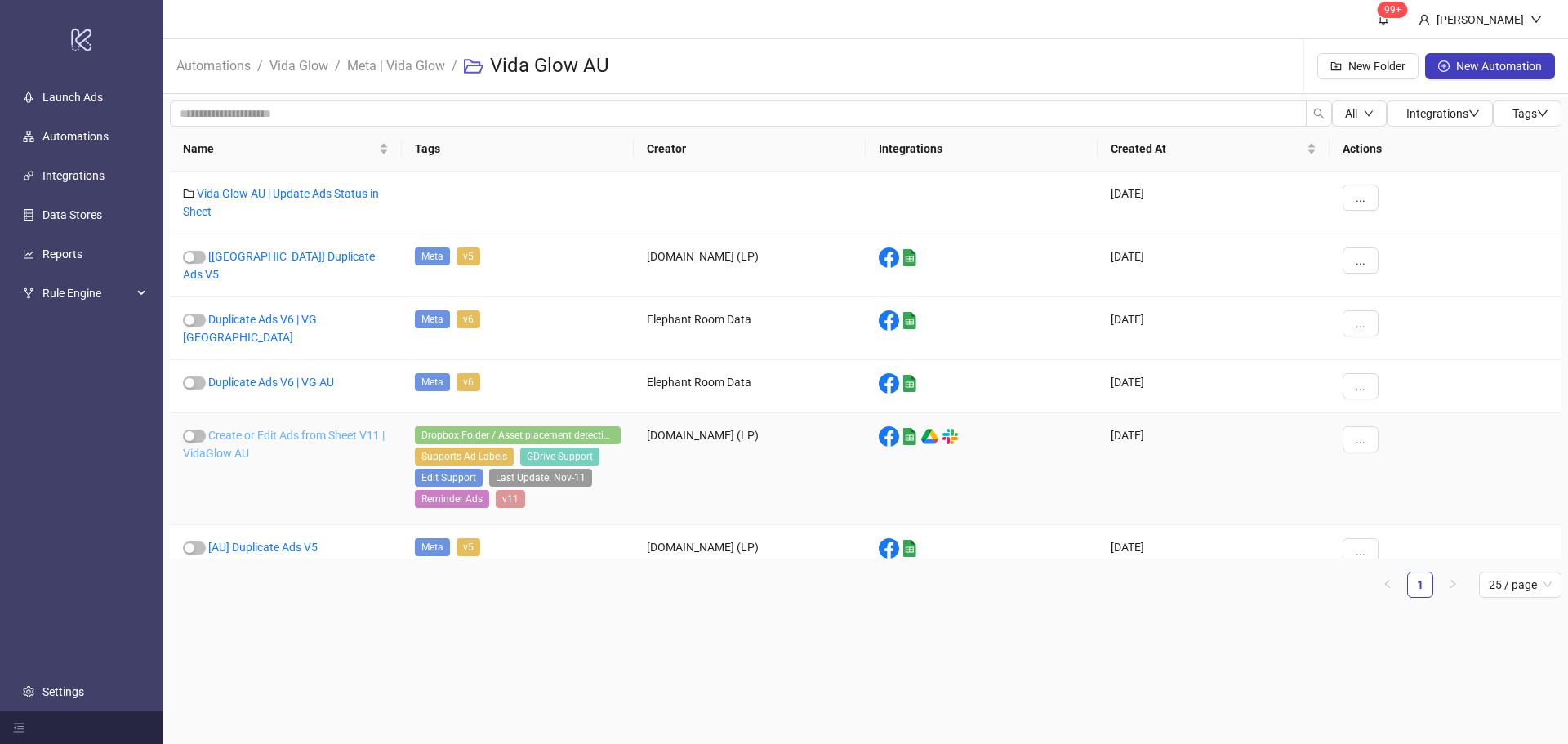
click at [256, 429] on link "Create or Edit Ads from Sheet V11 | VidaGlow AU" at bounding box center [284, 444] width 202 height 31
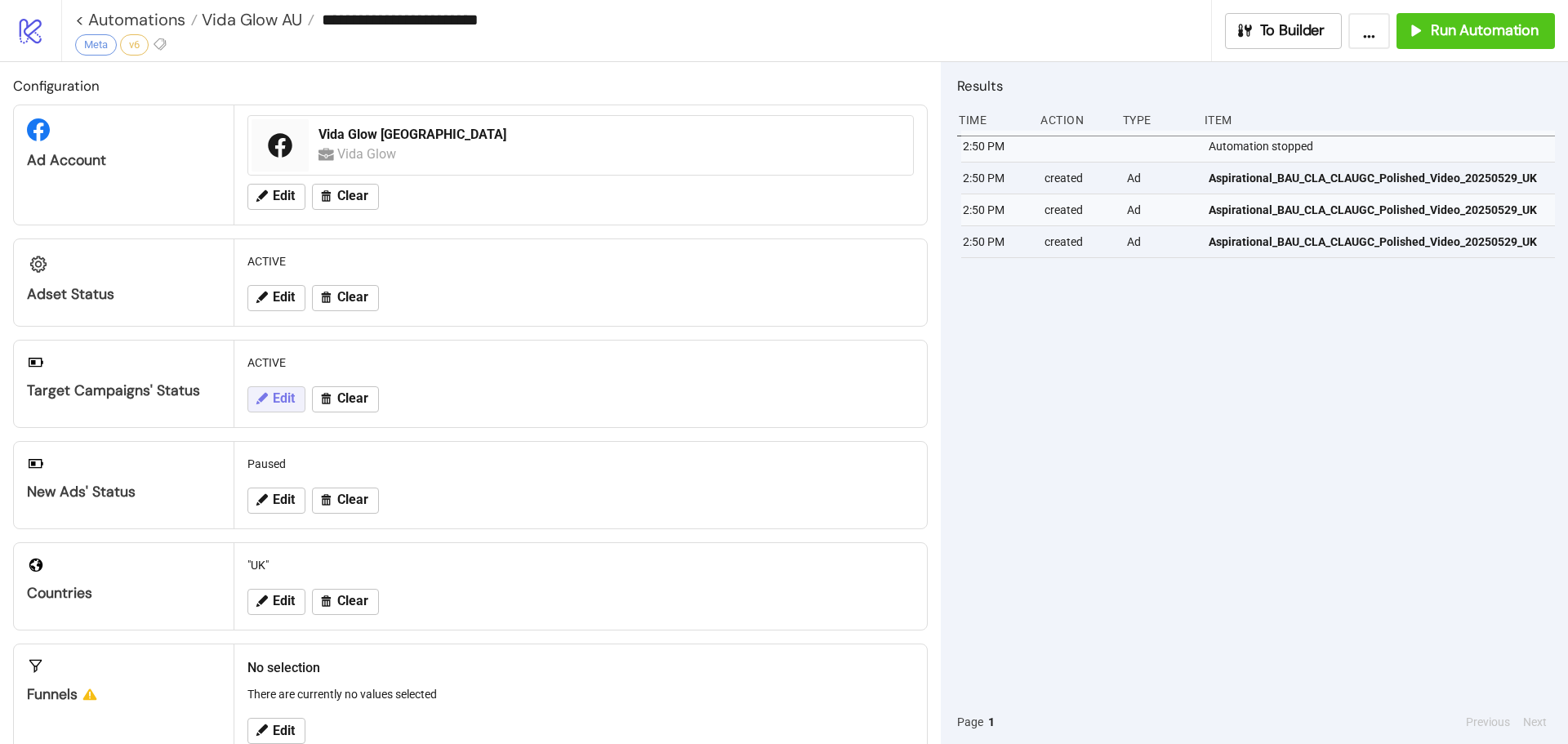
type input "**********"
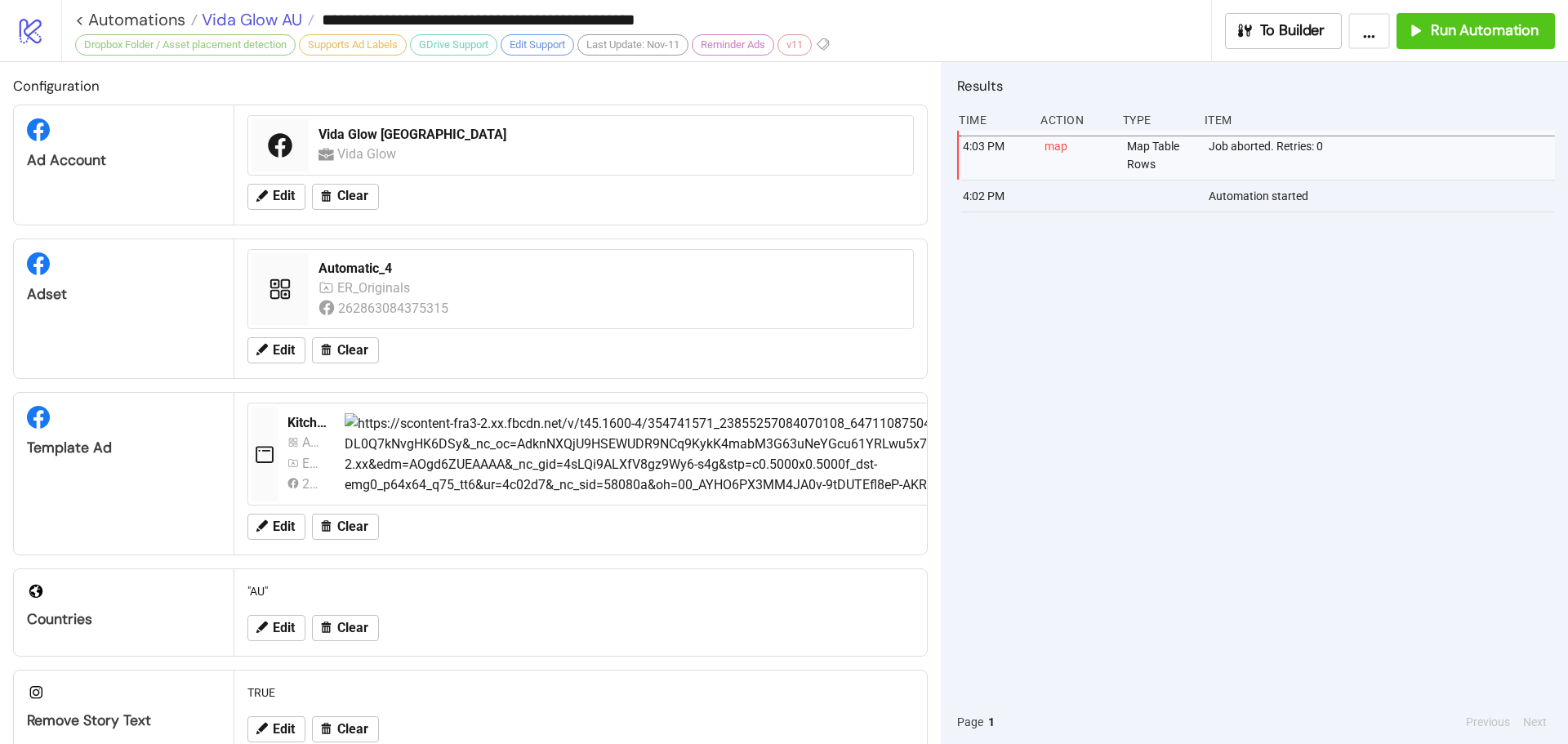
click at [277, 23] on span "Vida Glow AU" at bounding box center [249, 19] width 104 height 21
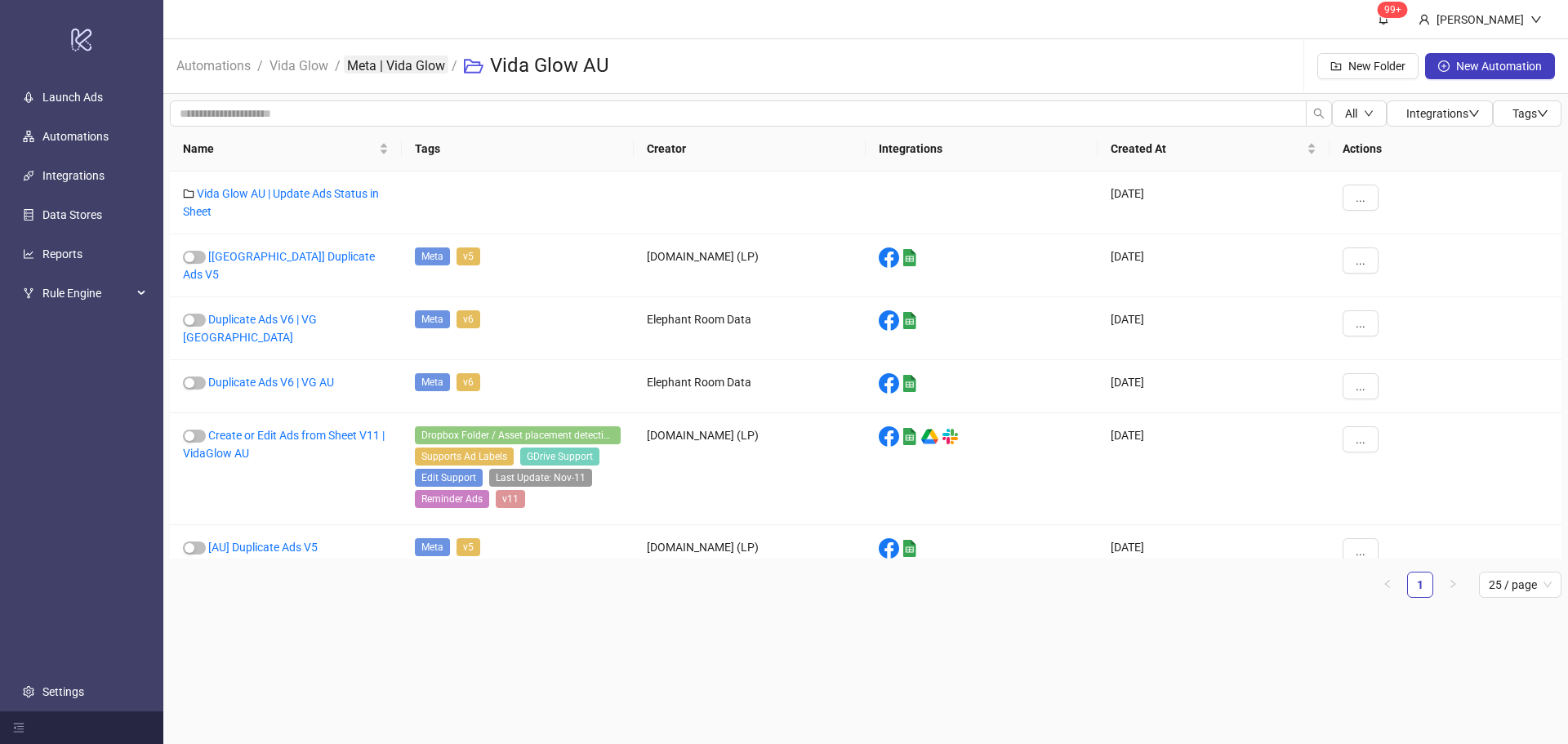
click at [381, 68] on link "Meta | Vida Glow" at bounding box center [396, 64] width 104 height 18
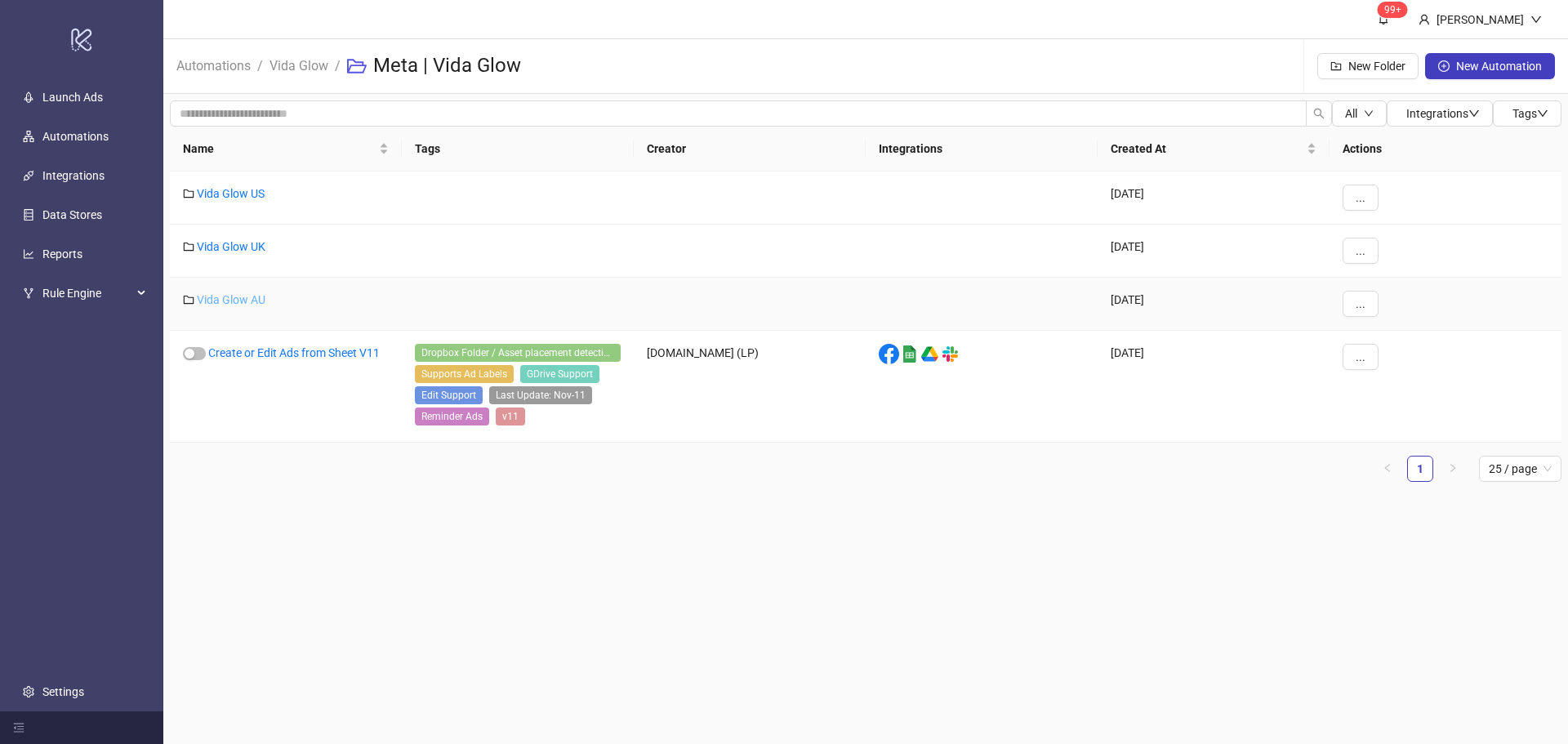
click at [246, 298] on link "Vida Glow AU" at bounding box center [231, 300] width 68 height 13
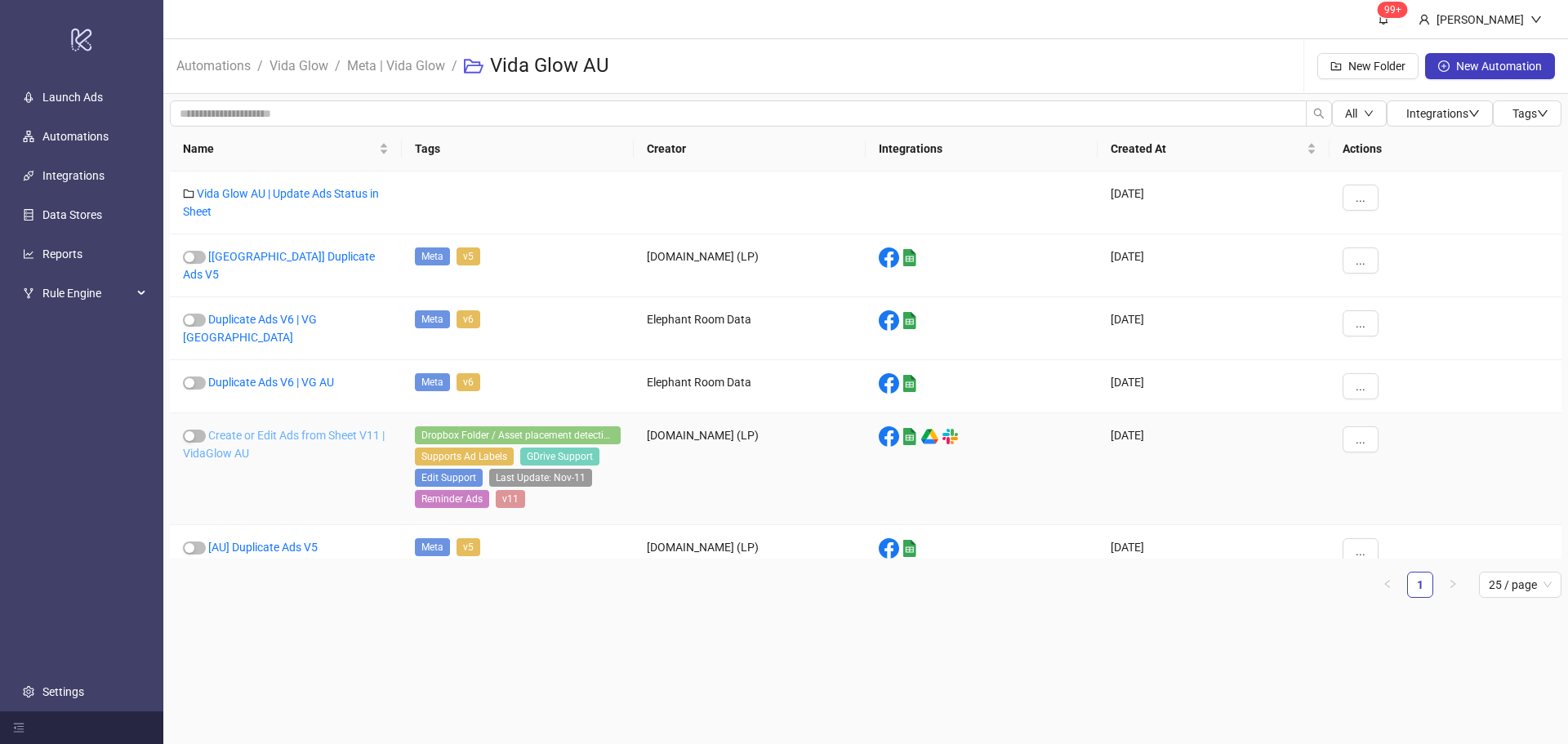
click at [251, 429] on link "Create or Edit Ads from Sheet V11 | VidaGlow AU" at bounding box center [284, 444] width 202 height 31
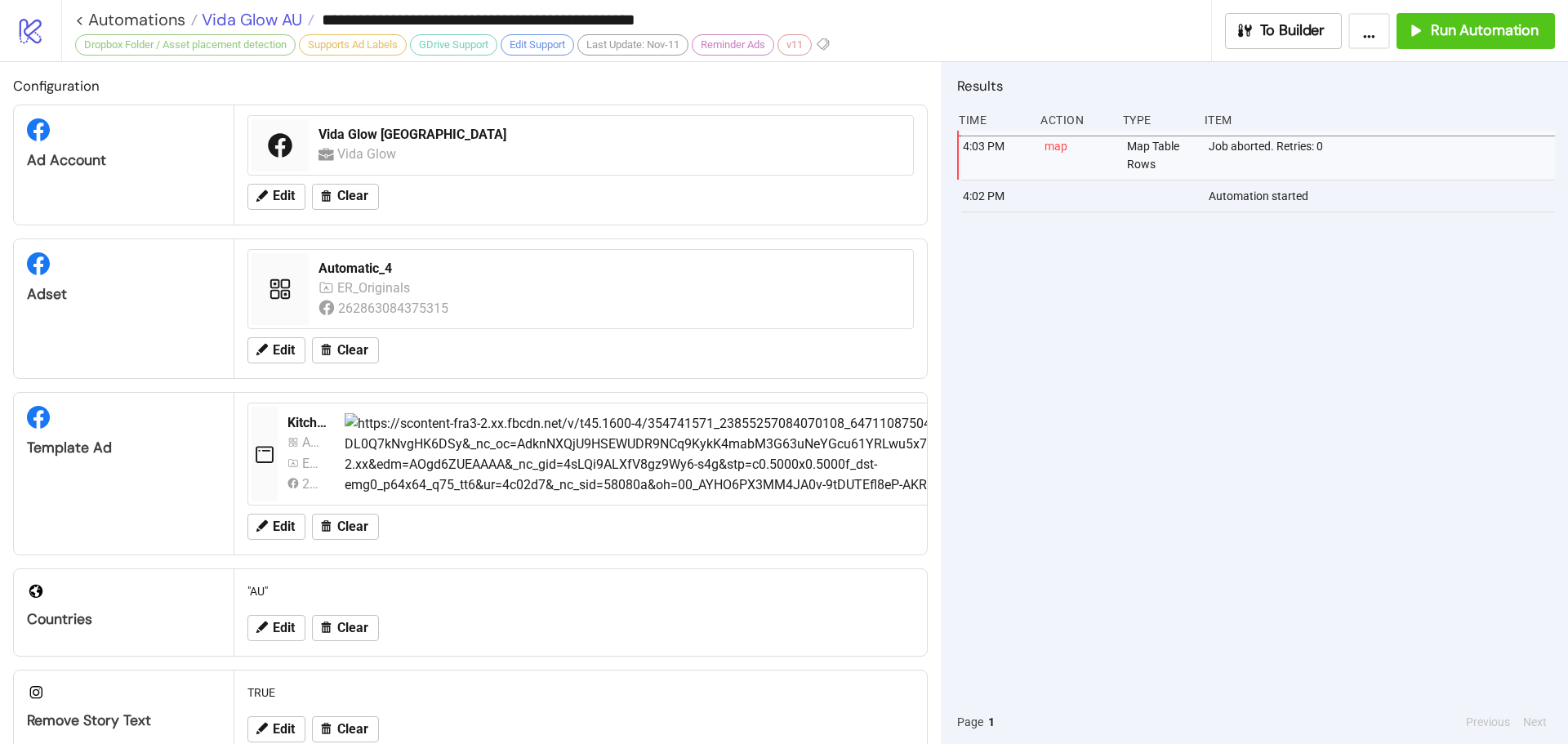
click at [261, 14] on span "Vida Glow AU" at bounding box center [249, 19] width 104 height 21
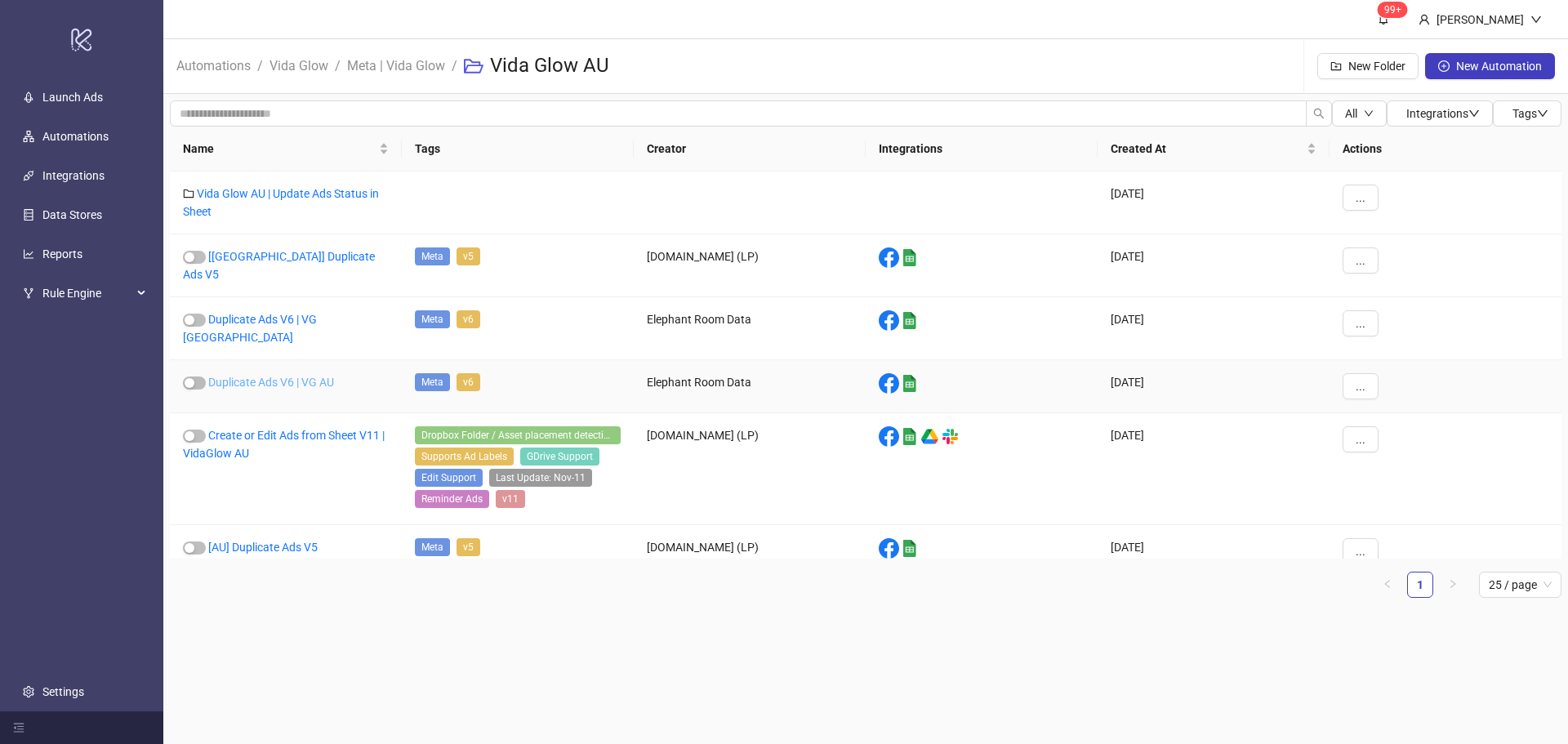
click at [303, 376] on link "Duplicate Ads V6 | VG AU" at bounding box center [270, 382] width 126 height 13
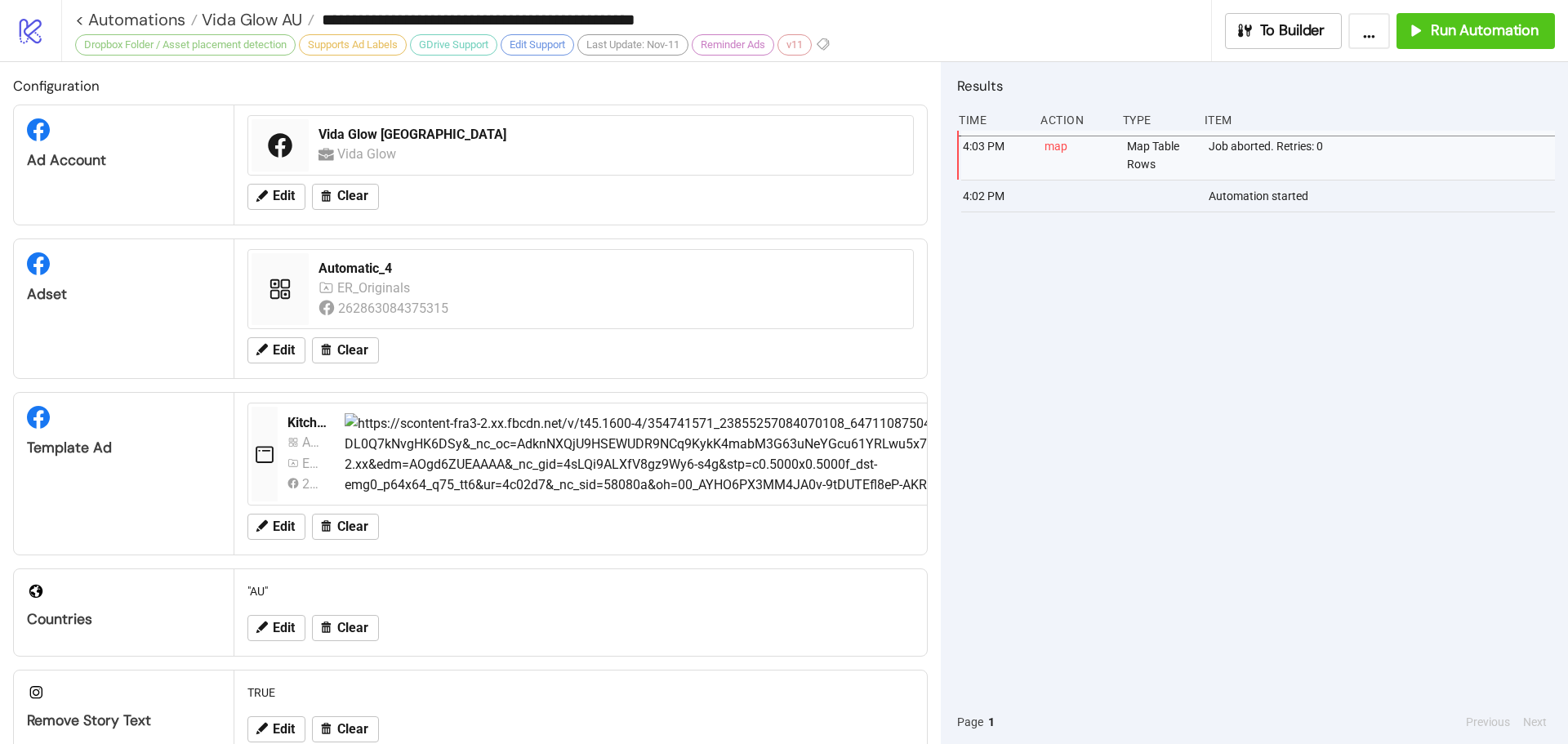
type input "**********"
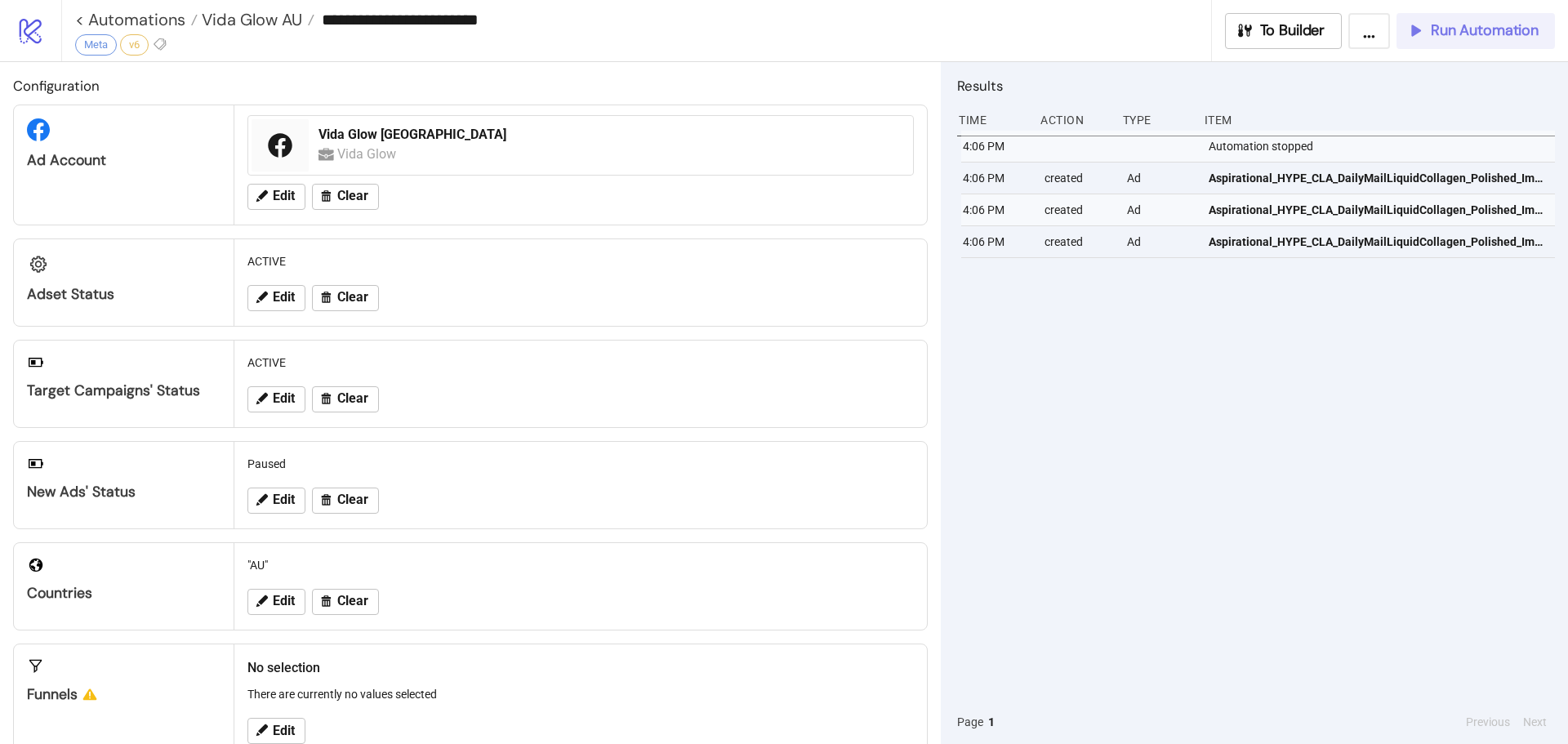
click at [1477, 39] on span "Run Automation" at bounding box center [1485, 30] width 108 height 18
